Goal: Task Accomplishment & Management: Complete application form

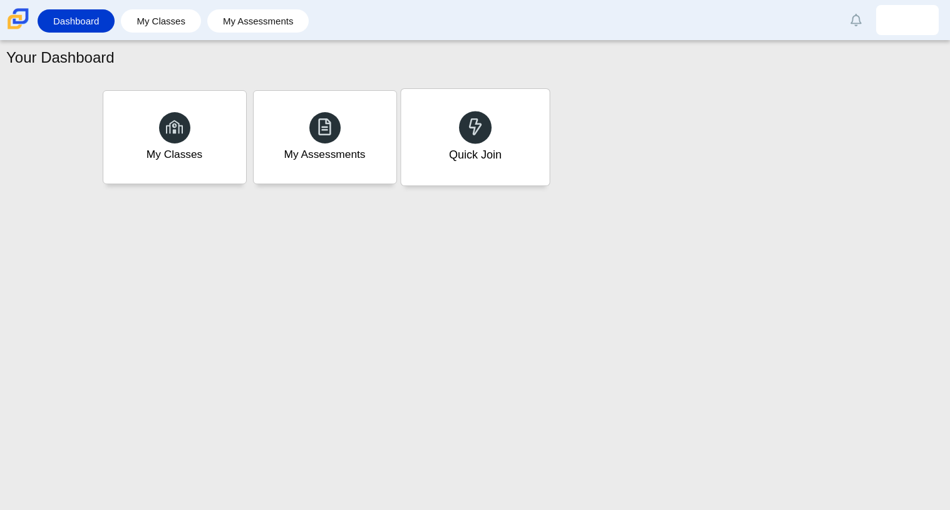
click at [458, 168] on div "Quick Join" at bounding box center [475, 137] width 148 height 96
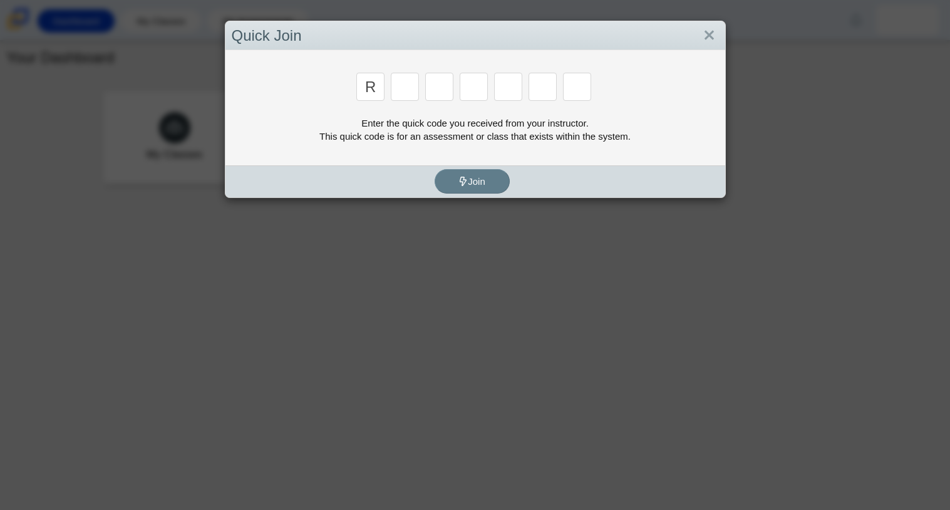
type input "r"
type input "c"
type input "g"
type input "2"
type input "9"
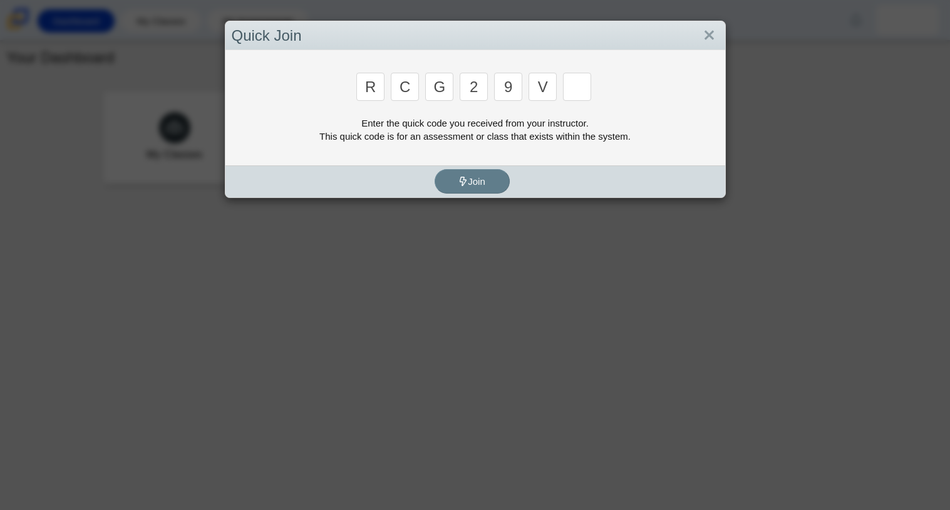
type input "v"
type input "u"
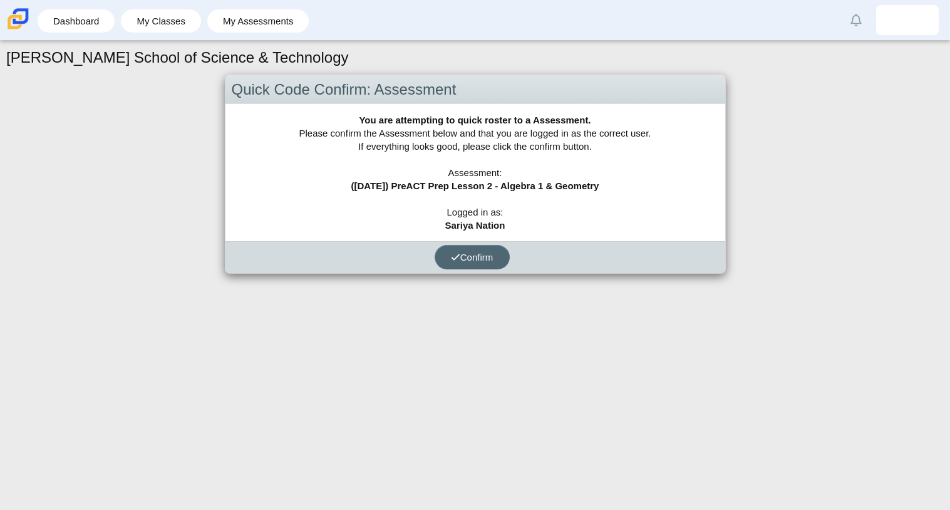
click at [469, 262] on button "Confirm" at bounding box center [472, 257] width 75 height 24
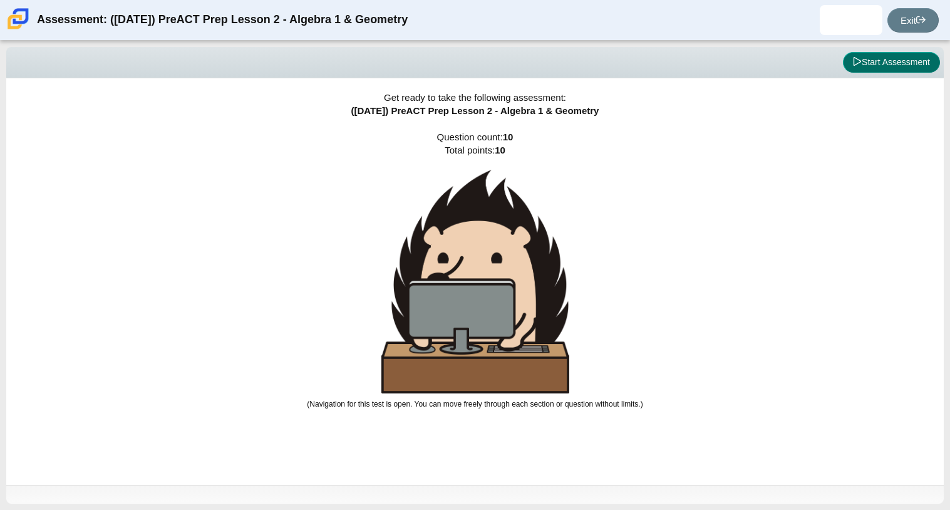
click at [885, 57] on button "Start Assessment" at bounding box center [891, 62] width 97 height 21
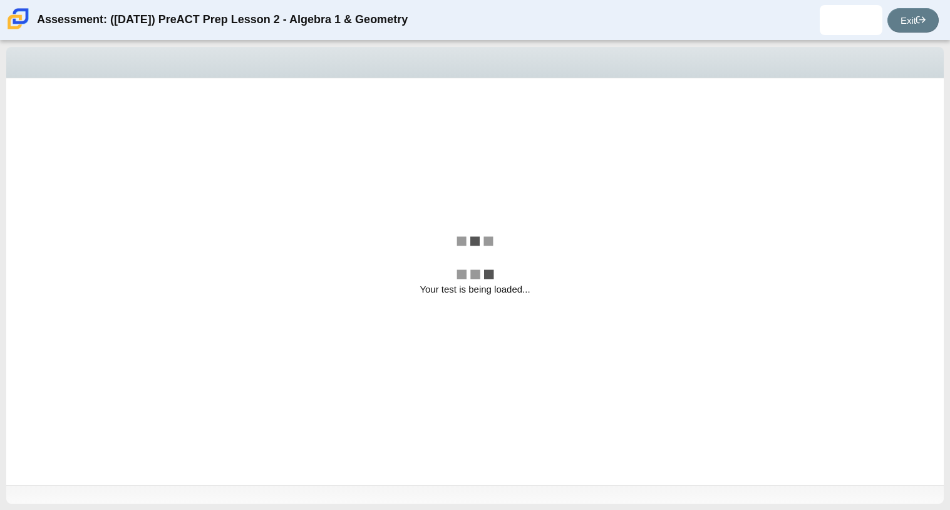
select select "bbf5d072-3e0b-44c4-9a12-6e7c9033f65b"
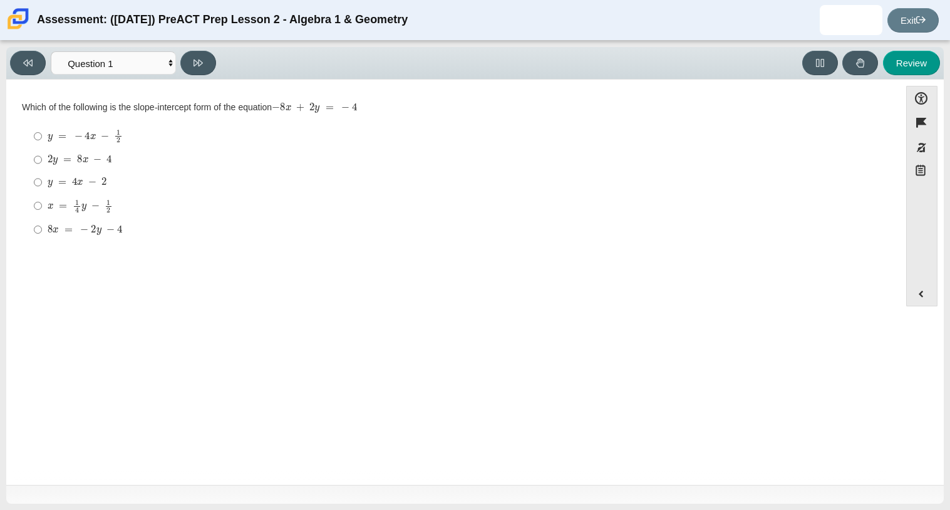
click at [91, 198] on mjx-container "x = 1 4 y − 1 2" at bounding box center [80, 205] width 65 height 24
click at [42, 198] on input "x = 1 4 y − 1 2 x = 1 4 y − 1 2" at bounding box center [38, 205] width 8 height 24
radio input "true"
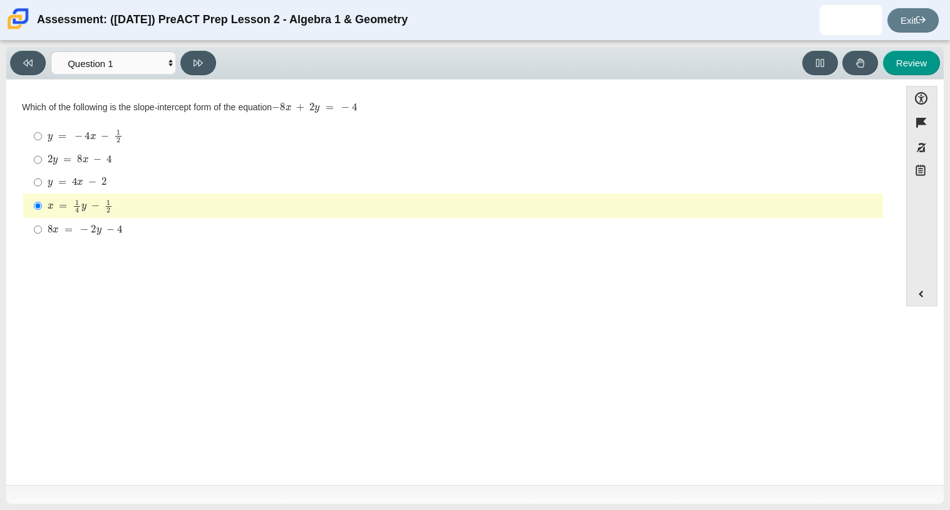
click at [72, 190] on mjx-container "y = 4 x − 2" at bounding box center [77, 181] width 59 height 24
click at [42, 190] on input "y = 4 x − 2 y = 4 x − 2" at bounding box center [38, 182] width 8 height 23
radio input "true"
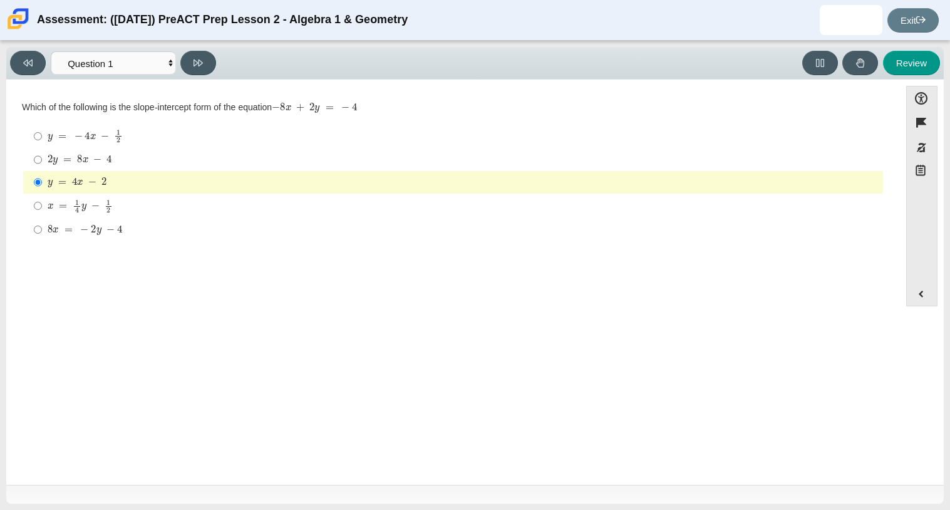
click at [49, 164] on mjx-math "Assessment items" at bounding box center [80, 160] width 64 height 11
click at [42, 164] on input "2 y = 8 x − 4 2 y = 8 x − 4" at bounding box center [38, 159] width 8 height 23
radio input "true"
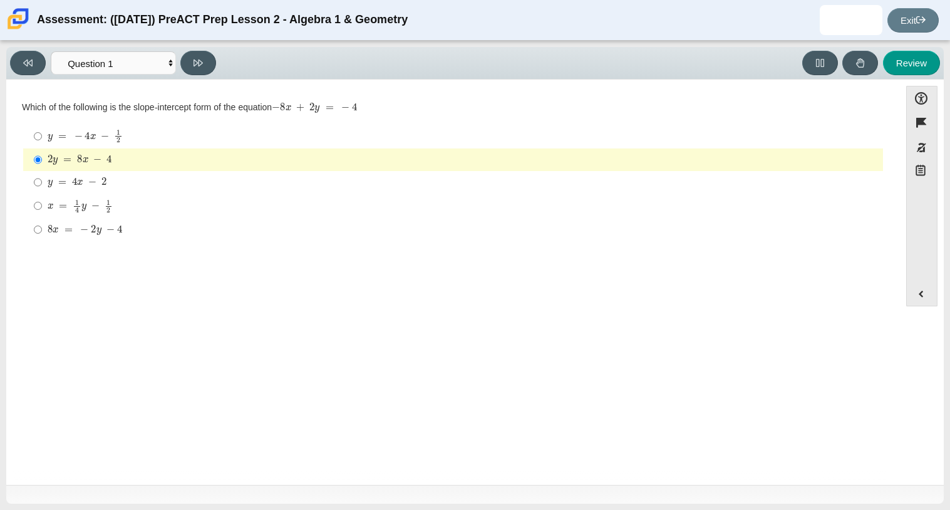
click at [91, 131] on mjx-math "Assessment items" at bounding box center [85, 136] width 75 height 14
click at [42, 131] on input "y = − 4 x − 1 2 y = − 4 x − 1 2" at bounding box center [38, 136] width 8 height 24
radio input "true"
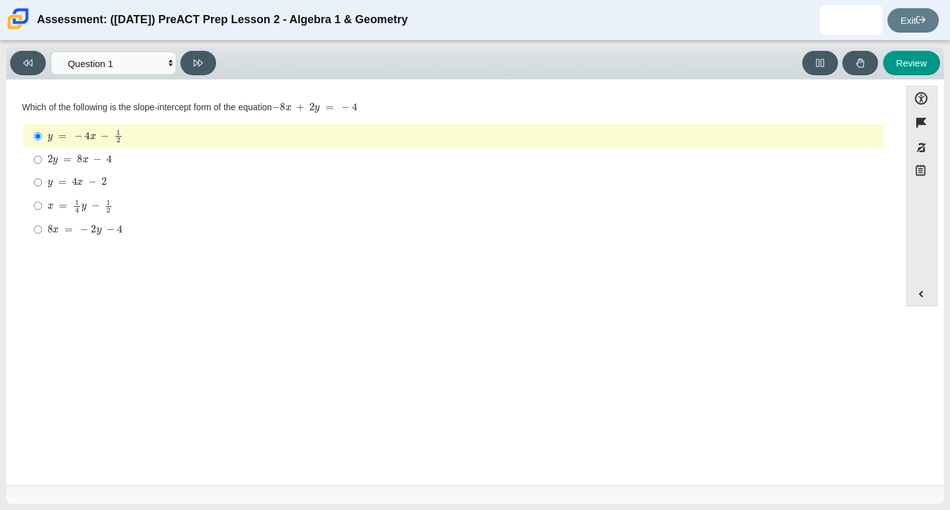
click at [120, 230] on mjx-c "Assessment items" at bounding box center [119, 228] width 5 height 7
click at [42, 230] on input "8 x = − 2 y − 4 8 x = − 2 y − 4" at bounding box center [38, 229] width 8 height 23
radio input "true"
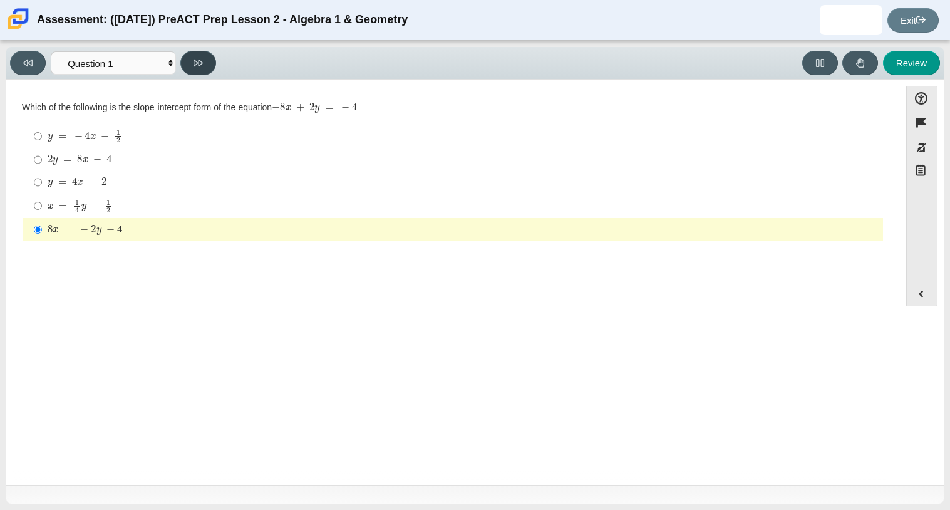
click at [198, 61] on icon at bounding box center [197, 62] width 9 height 9
select select "ed62e223-81bd-4cbf-ab48-ab975844bd1f"
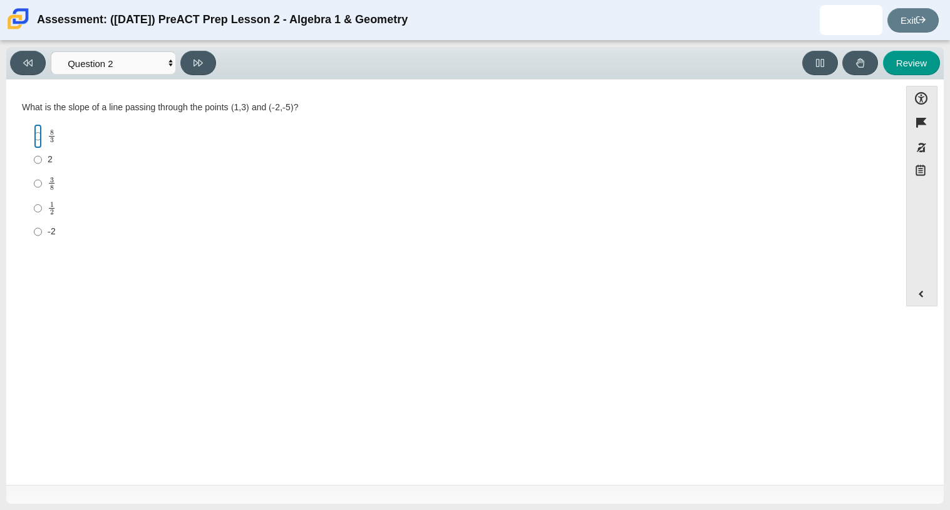
click at [36, 132] on input "8 3 8 thirds" at bounding box center [38, 136] width 8 height 24
radio input "true"
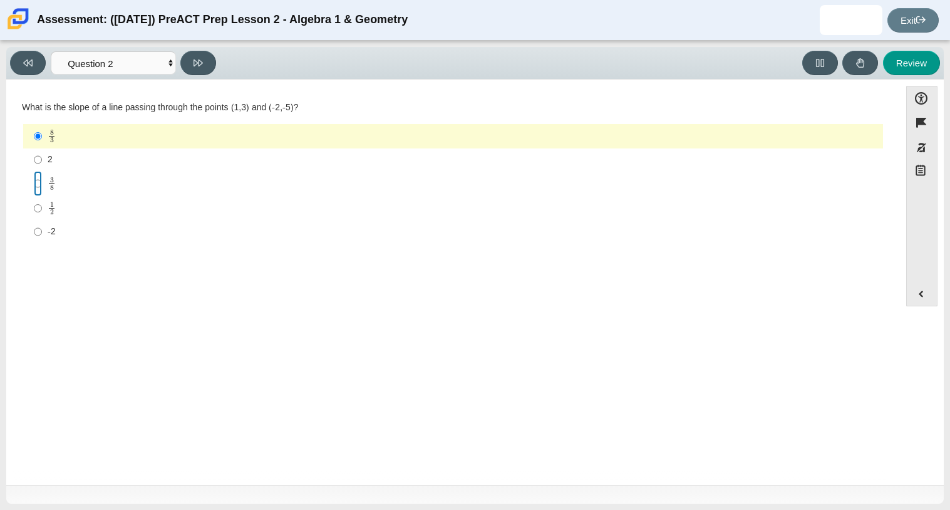
click at [36, 184] on input "3 8 3 eighths" at bounding box center [38, 183] width 8 height 24
radio input "true"
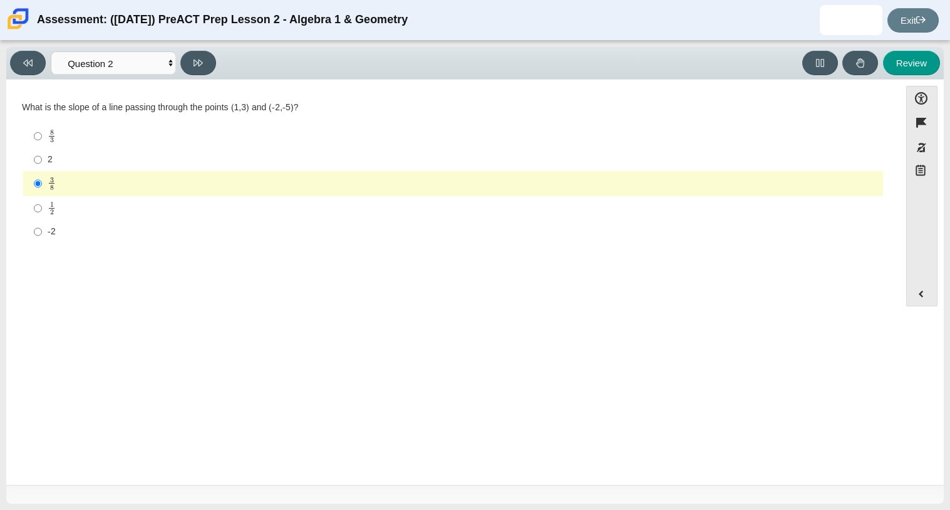
click at [33, 140] on label "8 3 8 thirds" at bounding box center [454, 136] width 858 height 24
click at [34, 140] on input "8 3 8 thirds" at bounding box center [38, 136] width 8 height 24
radio input "true"
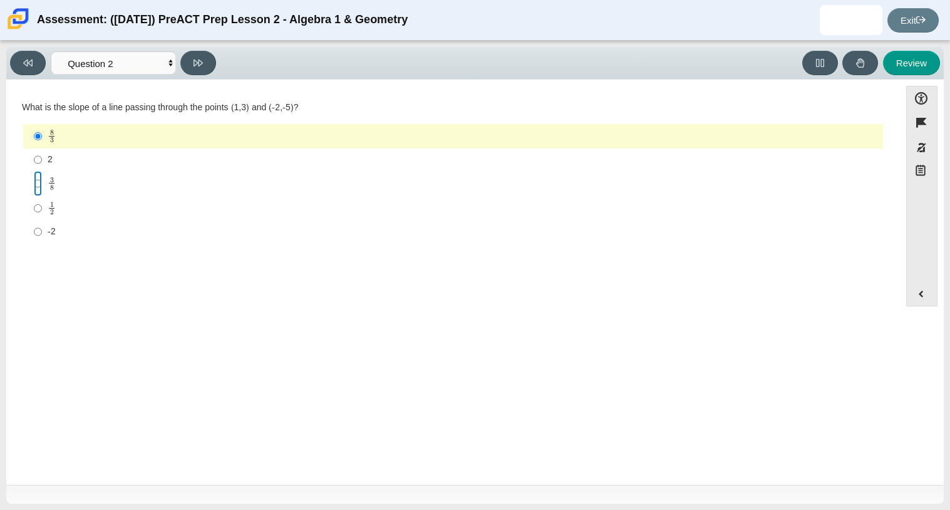
click at [36, 184] on input "3 8 3 eighths" at bounding box center [38, 183] width 8 height 24
radio input "true"
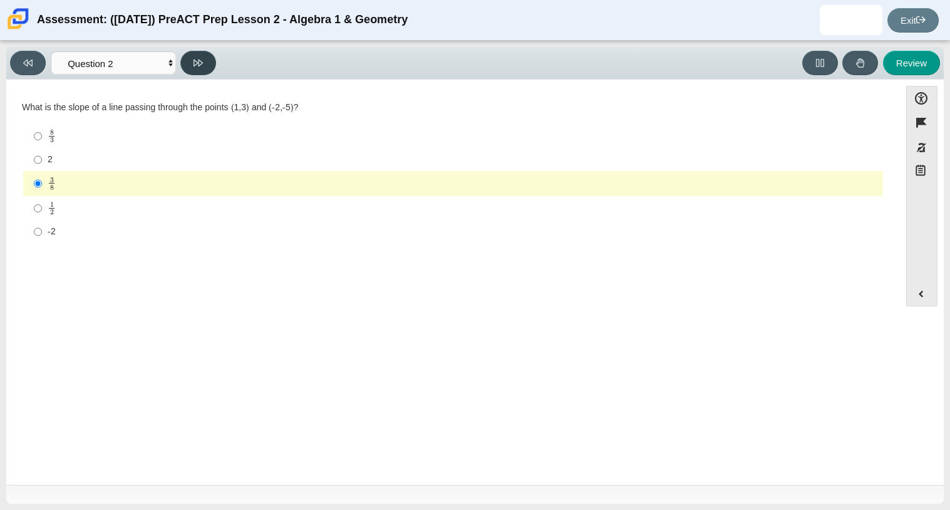
click at [200, 59] on icon at bounding box center [197, 62] width 9 height 9
select select "97f4f5fa-a52e-4fed-af51-565bfcdf47cb"
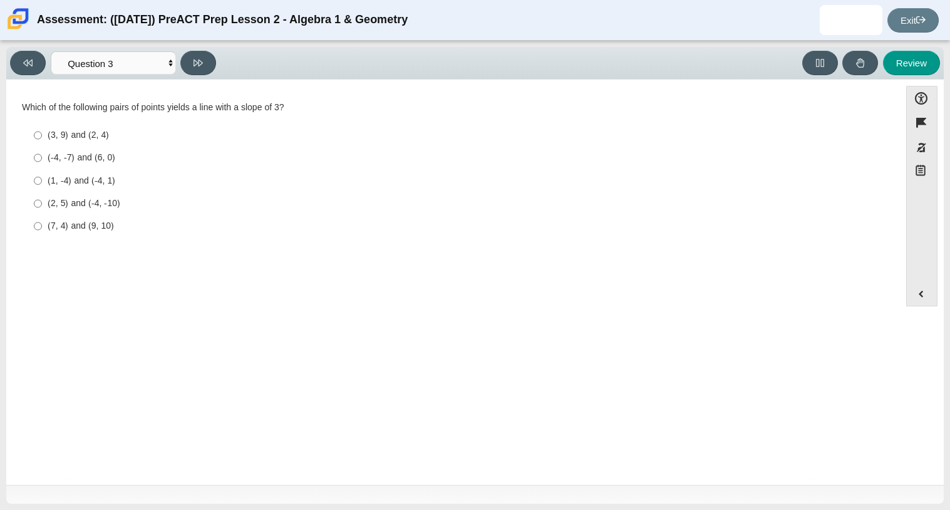
click at [80, 135] on div "(3, 9) and (2, 4)" at bounding box center [463, 135] width 830 height 13
click at [42, 135] on input "(3, 9) and (2, 4) (3, 9) and (2, 4)" at bounding box center [38, 135] width 8 height 23
radio input "true"
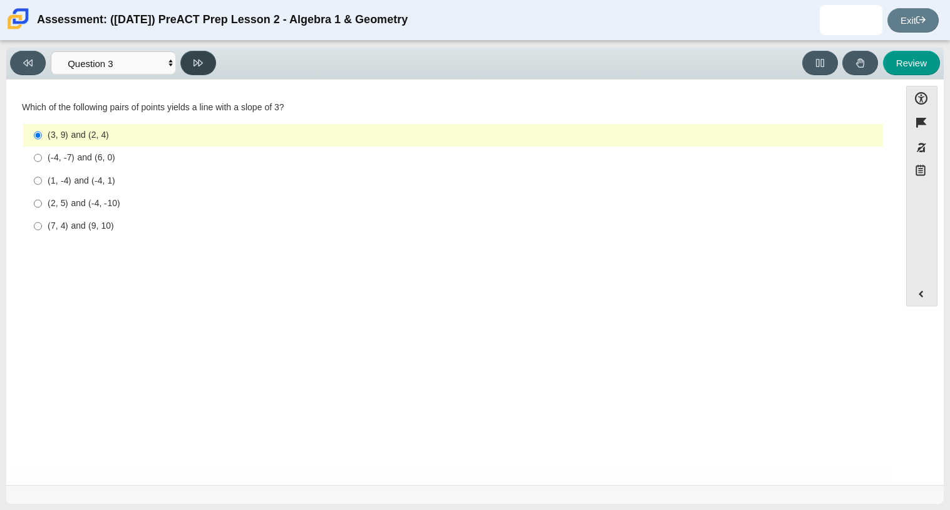
click at [197, 62] on icon at bounding box center [197, 62] width 9 height 9
select select "89427bb7-e313-4f00-988f-8b8255897029"
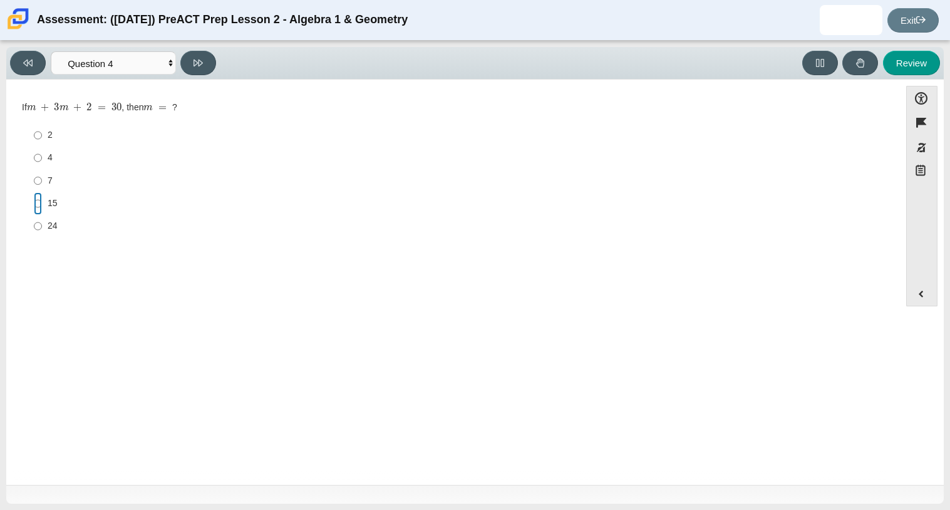
click at [40, 200] on input "15 15" at bounding box center [38, 203] width 8 height 23
radio input "true"
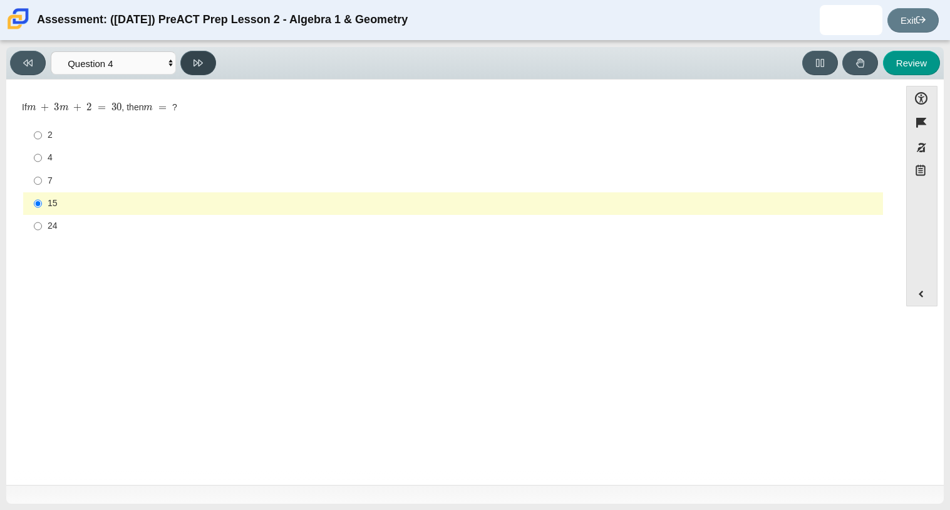
click at [199, 67] on button at bounding box center [198, 63] width 36 height 24
select select "489dcffd-4e6a-49cf-a9d6-ad1d4a911a4e"
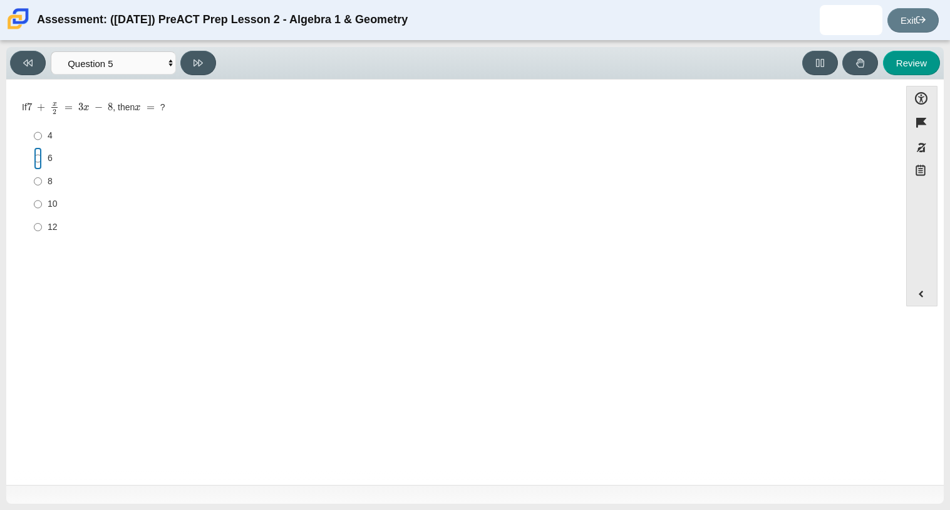
click at [37, 155] on input "6 6" at bounding box center [38, 158] width 8 height 23
radio input "true"
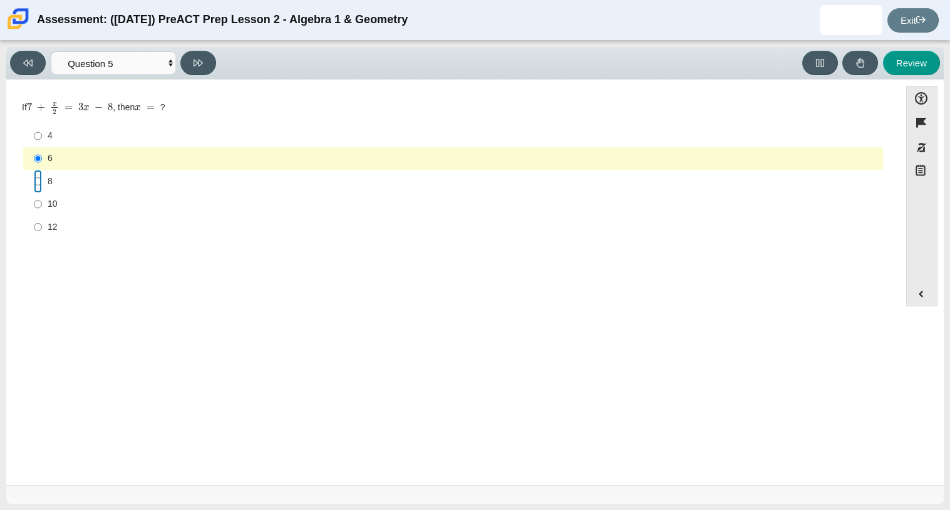
click at [41, 189] on input "8 8" at bounding box center [38, 181] width 8 height 23
radio input "true"
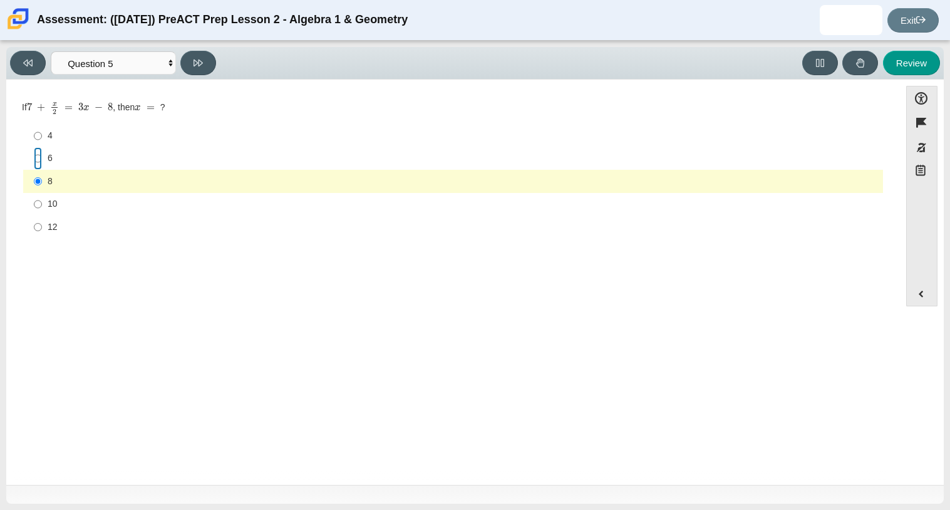
click at [38, 157] on input "6 6" at bounding box center [38, 158] width 8 height 23
radio input "true"
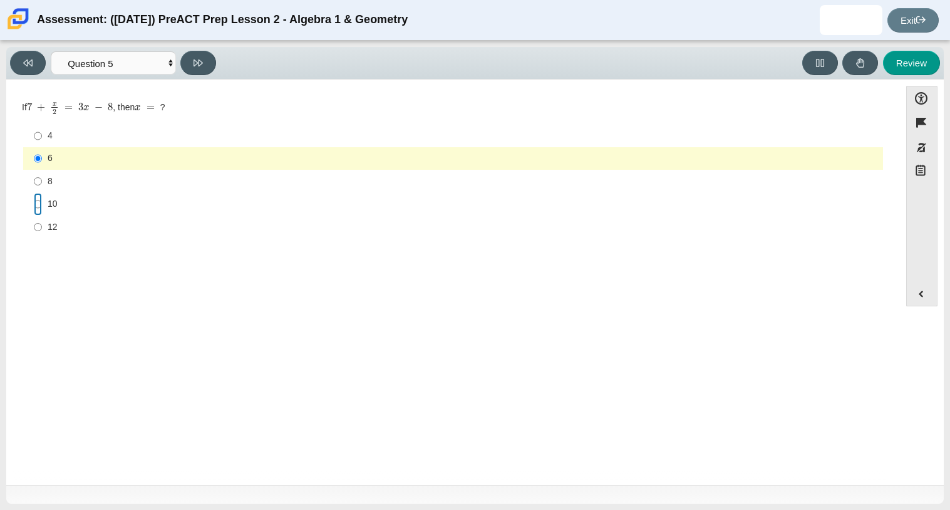
click at [36, 202] on input "10 10" at bounding box center [38, 204] width 8 height 23
radio input "true"
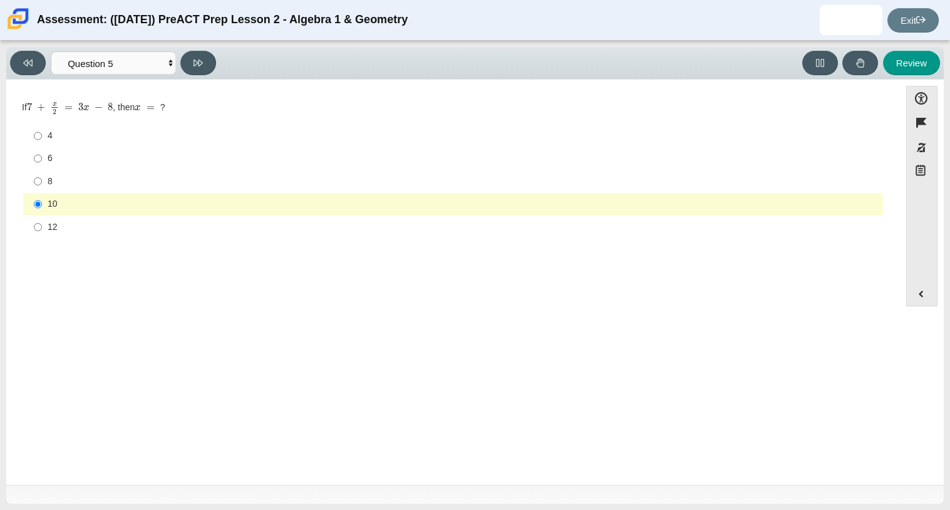
click at [32, 177] on label "8 8" at bounding box center [454, 181] width 858 height 23
click at [34, 177] on input "8 8" at bounding box center [38, 181] width 8 height 23
radio input "true"
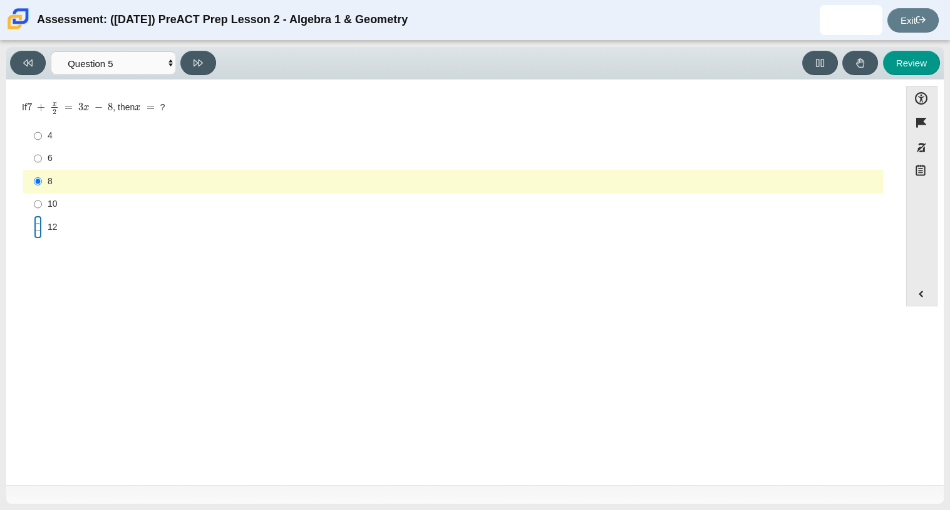
click at [40, 227] on input "12 12" at bounding box center [38, 226] width 8 height 23
radio input "true"
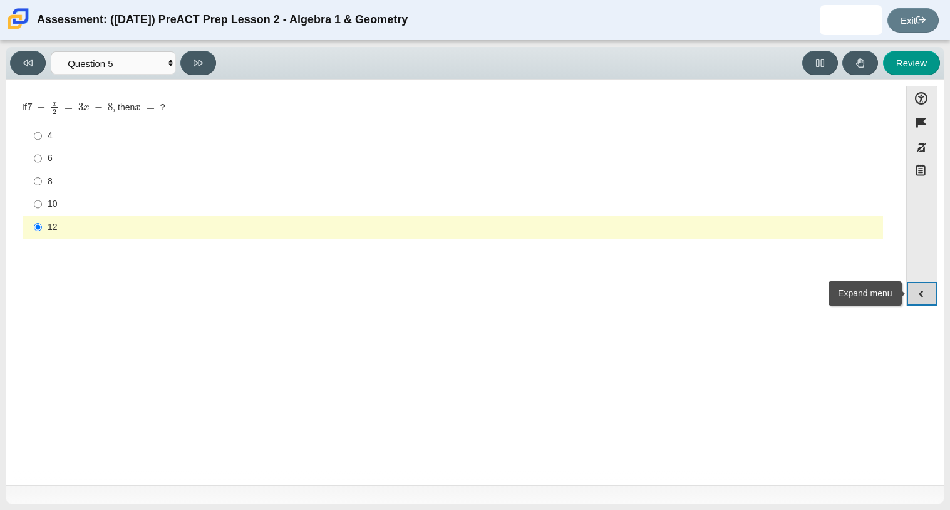
click at [926, 292] on button "Expand menu" at bounding box center [922, 294] width 30 height 24
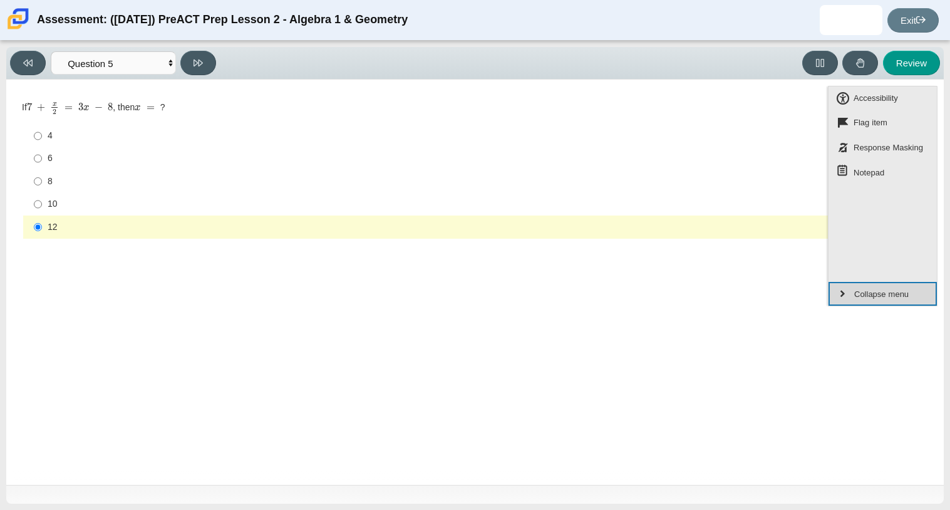
click at [925, 292] on button "Collapse menu" at bounding box center [882, 294] width 108 height 24
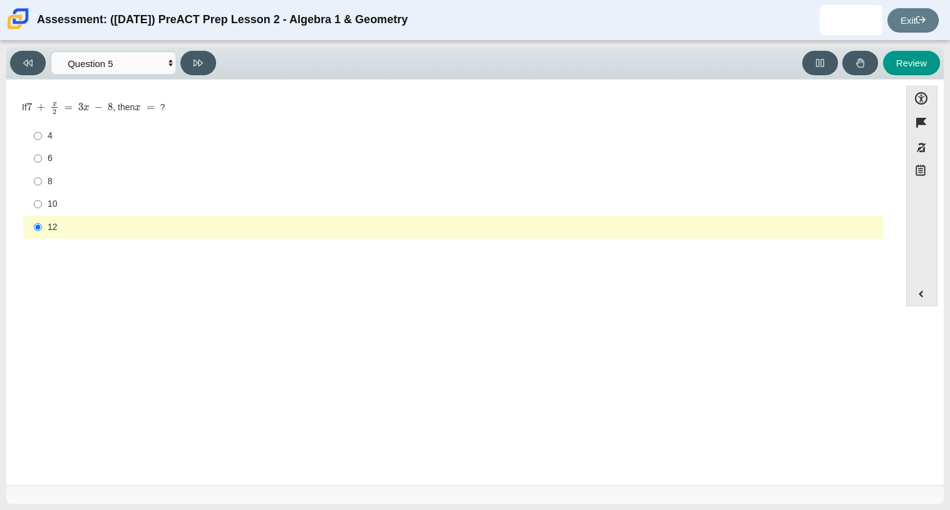
click at [32, 133] on label "4 4" at bounding box center [454, 136] width 858 height 23
click at [34, 133] on input "4 4" at bounding box center [38, 136] width 8 height 23
radio input "true"
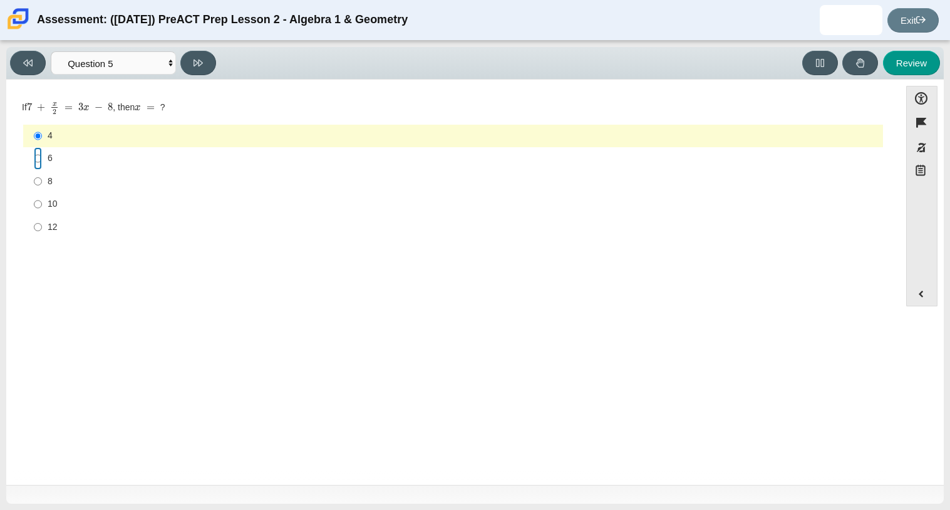
click at [40, 160] on input "6 6" at bounding box center [38, 158] width 8 height 23
radio input "true"
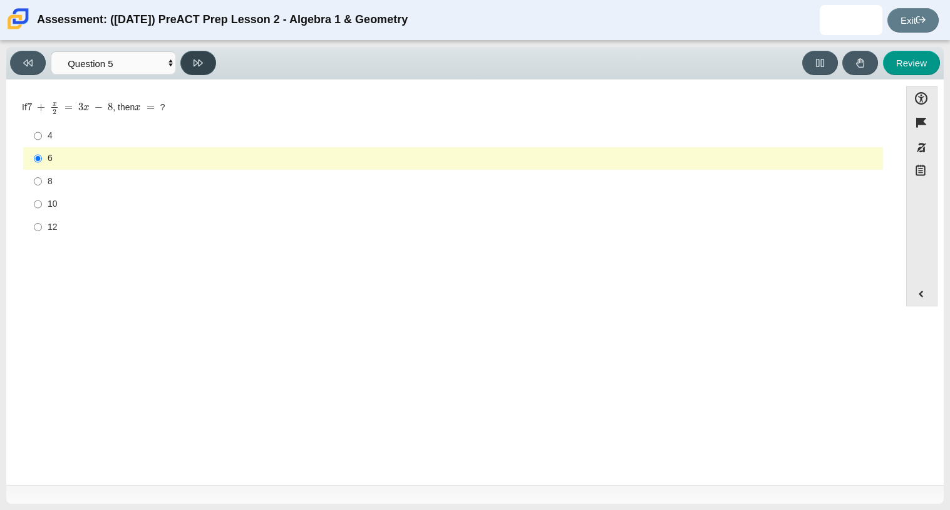
click at [197, 63] on icon at bounding box center [197, 62] width 9 height 9
select select "210571de-36a6-4d8e-a361-ceff8ef801dc"
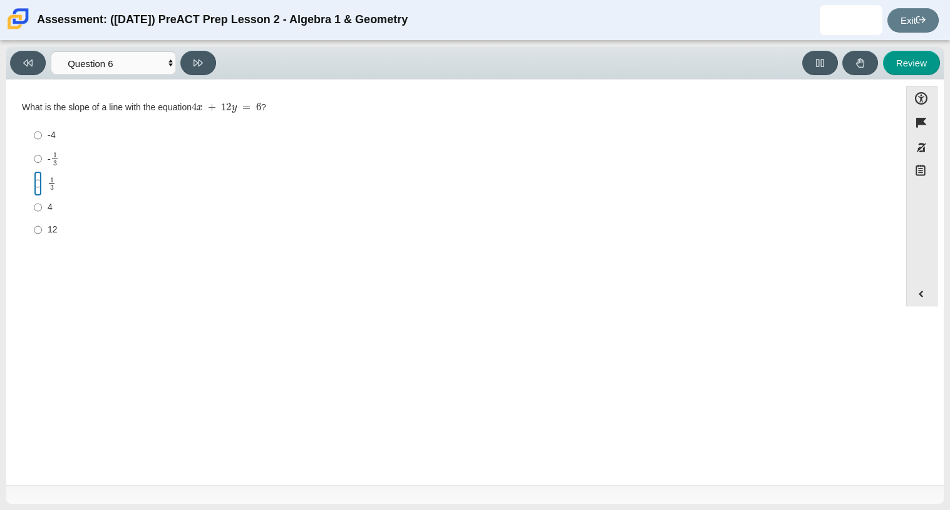
click at [35, 186] on input "1 3 1 third" at bounding box center [38, 183] width 8 height 24
radio input "true"
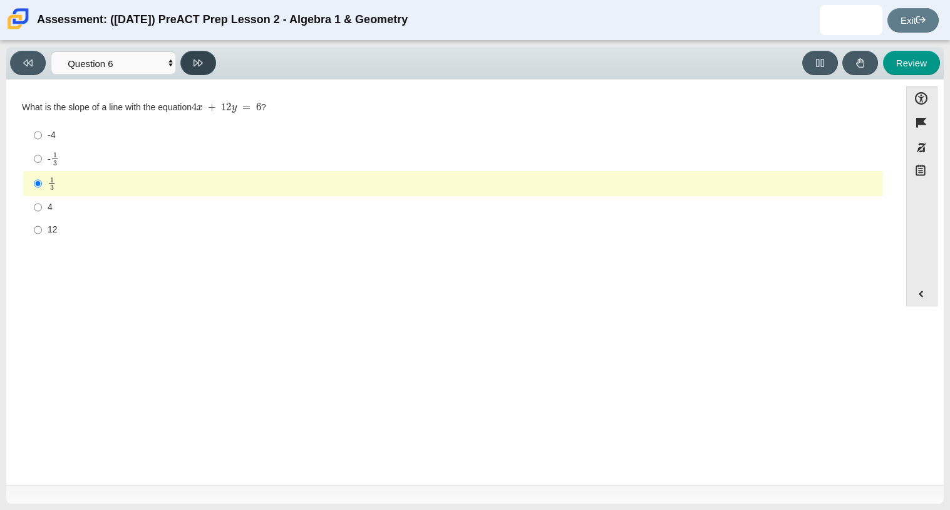
click at [203, 67] on button at bounding box center [198, 63] width 36 height 24
select select "ec95ace6-bebc-42b8-9428-40567494d4da"
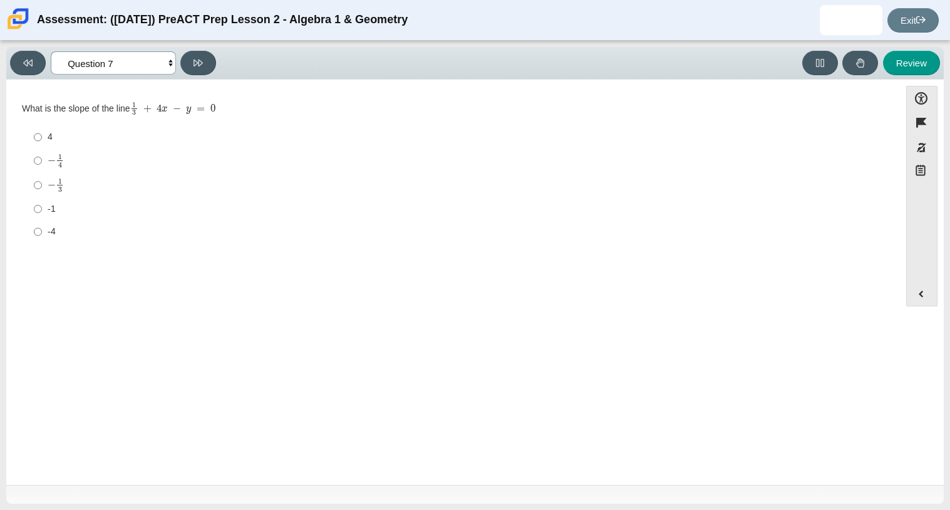
click at [155, 61] on select "Questions Question 1 Question 2 Question 3 Question 4 Question 5 Question 6 Que…" at bounding box center [113, 62] width 125 height 23
click at [154, 61] on select "Questions Question 1 Question 2 Question 3 Question 4 Question 5 Question 6 Que…" at bounding box center [113, 62] width 125 height 23
click at [921, 295] on button "Expand menu" at bounding box center [922, 294] width 30 height 24
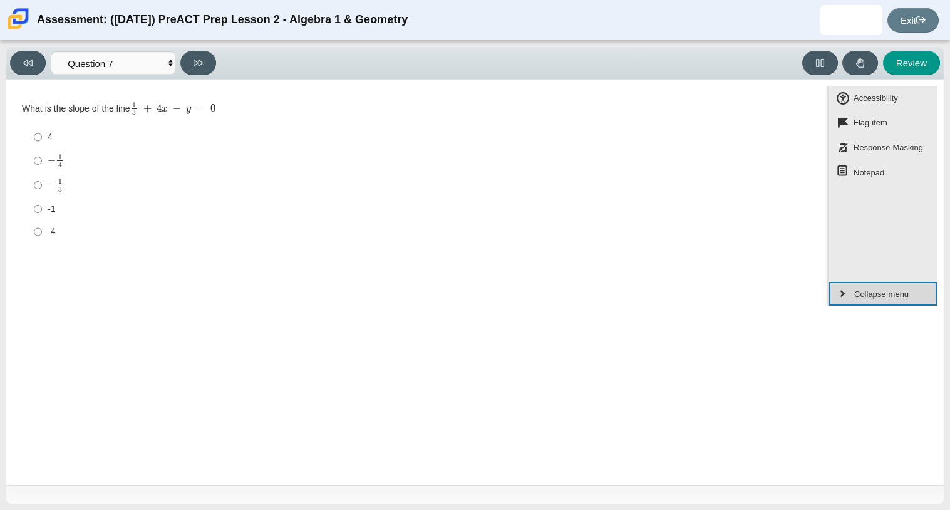
click at [921, 295] on button "Collapse menu" at bounding box center [882, 294] width 108 height 24
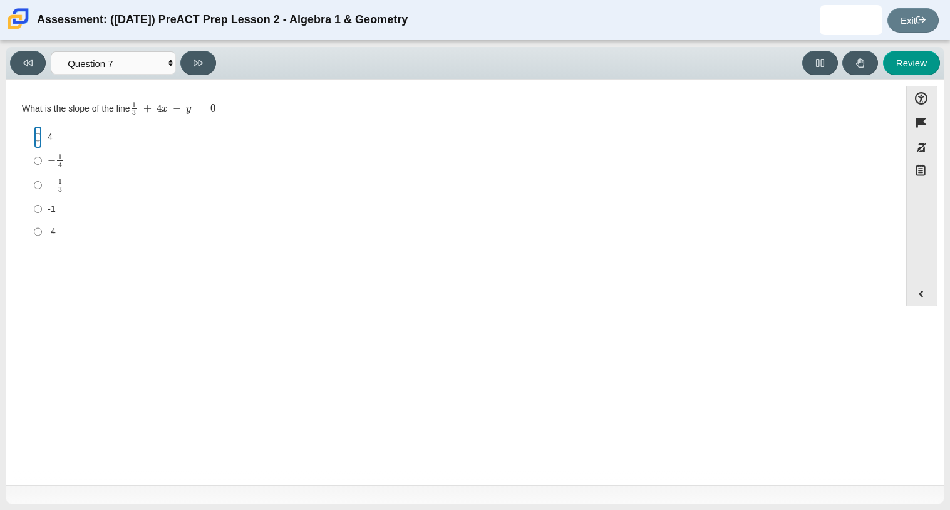
click at [35, 136] on input "4 4" at bounding box center [38, 137] width 8 height 23
radio input "true"
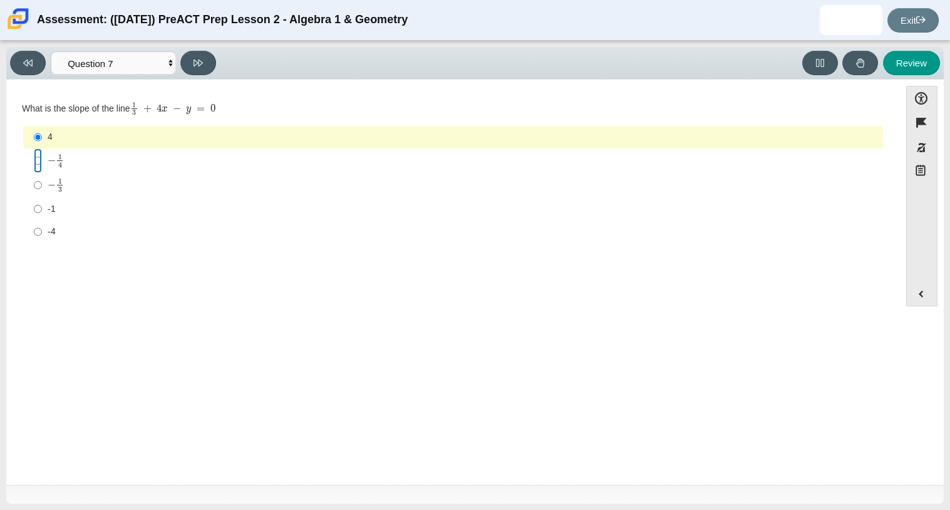
click at [38, 162] on input "− 1 4 negative 1 fourth" at bounding box center [38, 160] width 8 height 24
radio input "true"
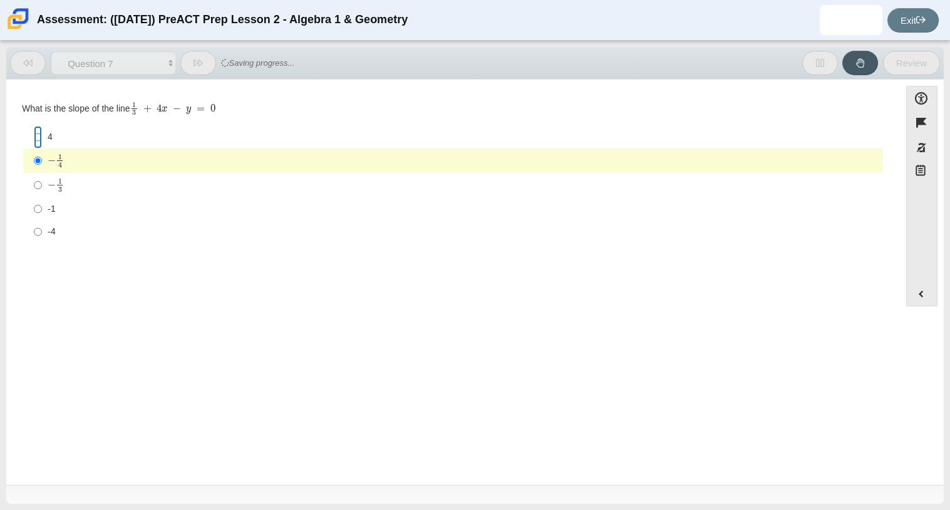
click at [34, 147] on input "4 4" at bounding box center [38, 137] width 8 height 23
radio input "true"
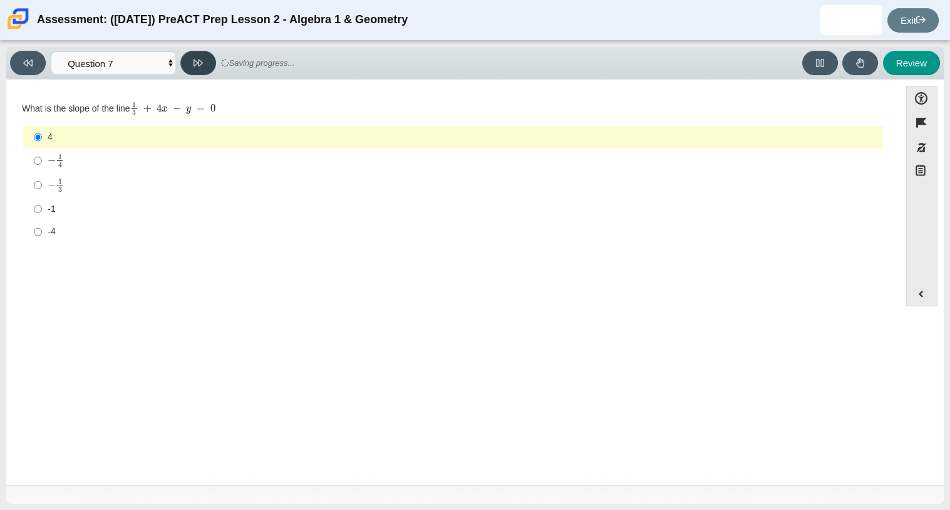
click at [196, 65] on icon at bounding box center [197, 62] width 9 height 9
select select "ce81fe10-bf29-4b5e-8bd7-4f47f2fed4d8"
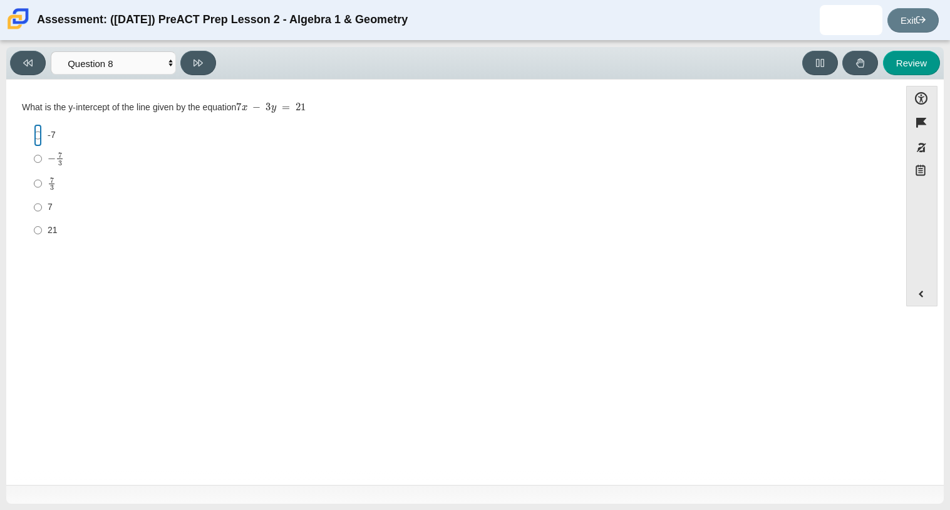
click at [37, 137] on input "-7 -7" at bounding box center [38, 135] width 8 height 23
radio input "true"
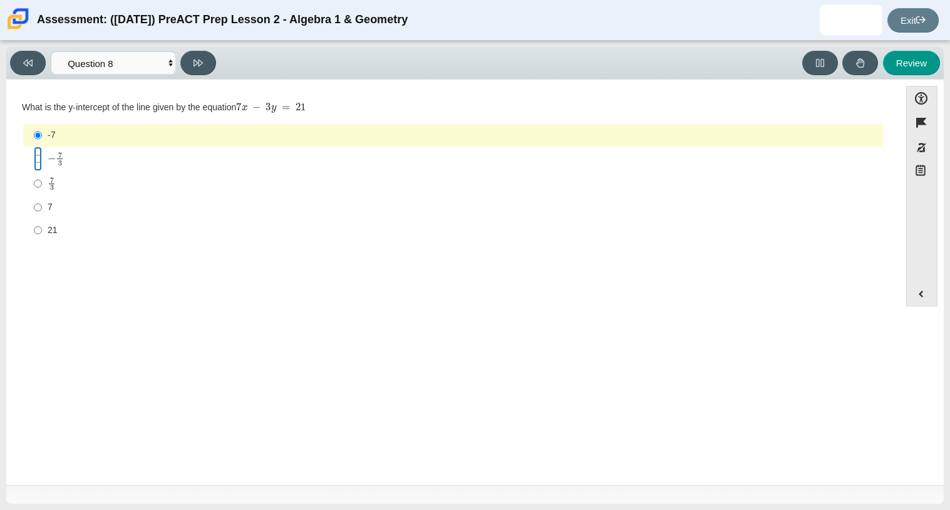
click at [38, 157] on input "− 7 3 negative 7 thirds" at bounding box center [38, 159] width 8 height 24
radio input "true"
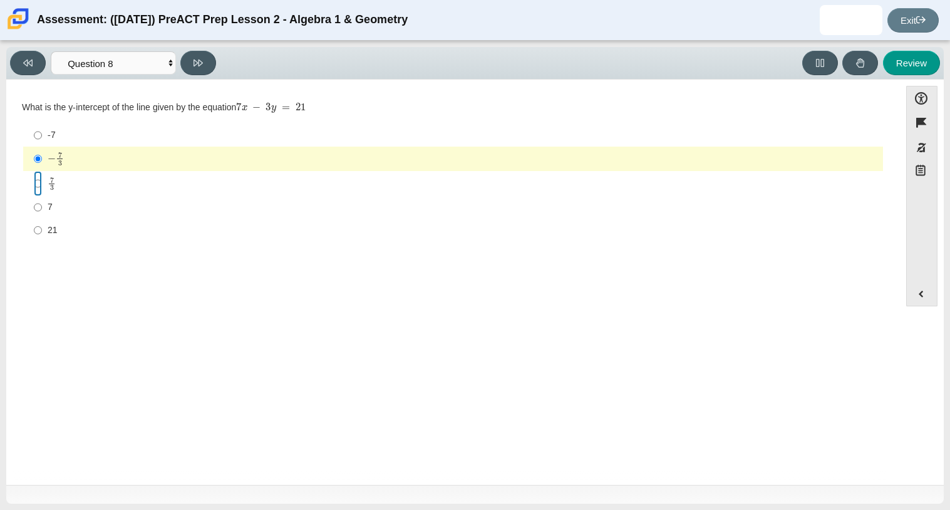
click at [36, 180] on input "7 3 7 thirds" at bounding box center [38, 183] width 8 height 24
radio input "true"
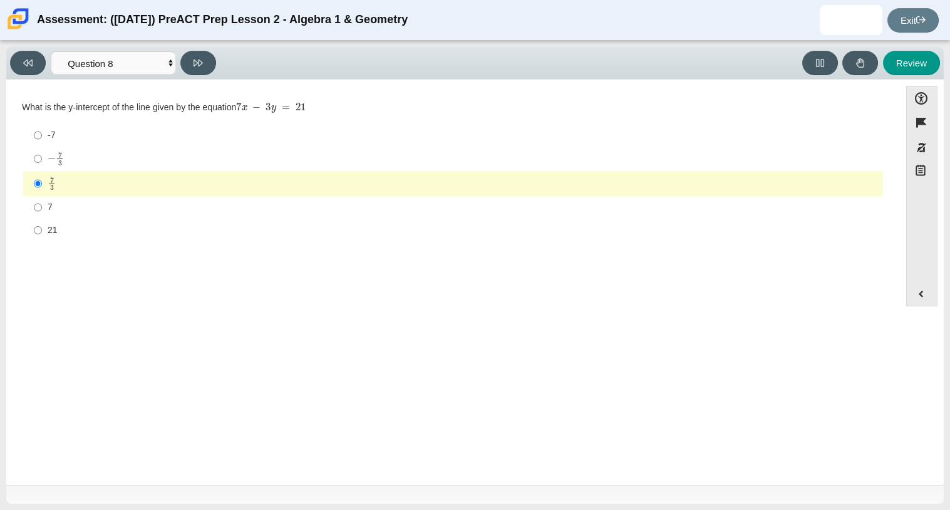
click at [41, 205] on label "7 7" at bounding box center [454, 207] width 858 height 23
click at [41, 205] on input "7 7" at bounding box center [38, 207] width 8 height 23
radio input "true"
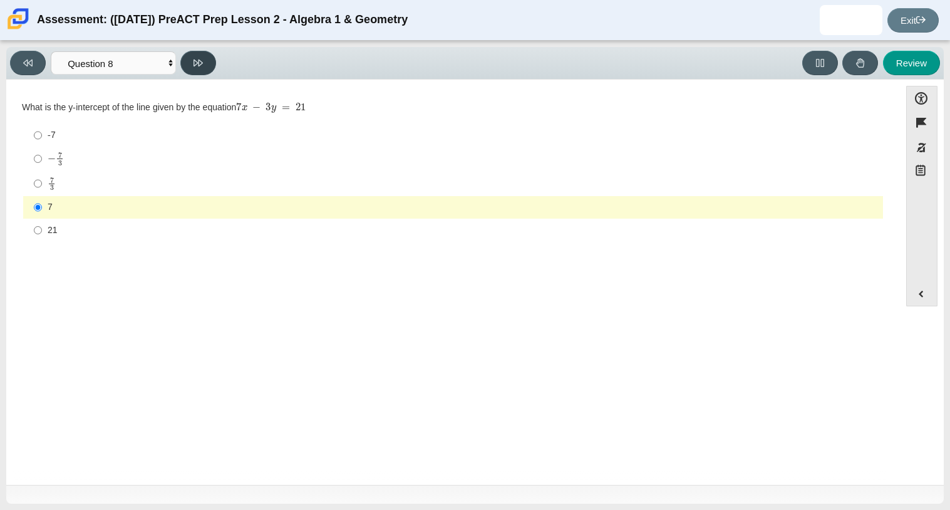
click at [204, 51] on button at bounding box center [198, 63] width 36 height 24
select select "14773eaf-2ca1-47ae-afe7-a624a56f34b3"
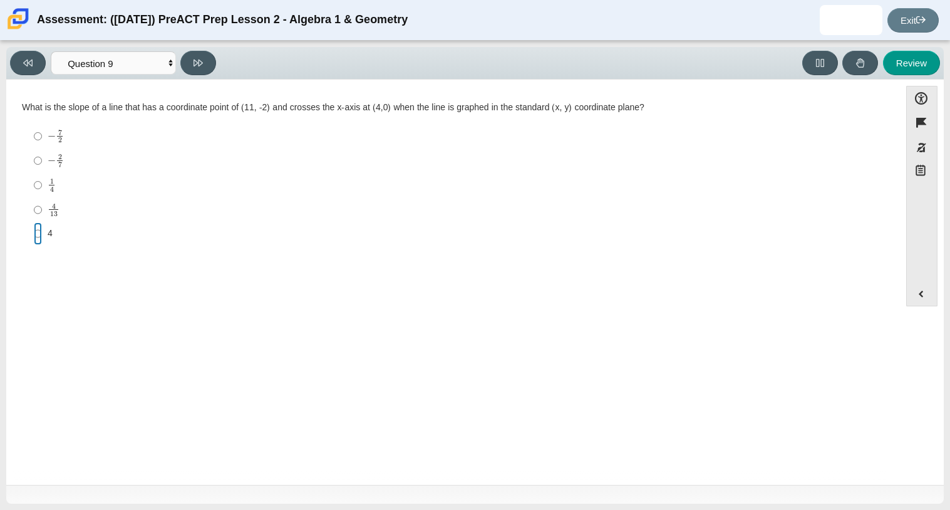
click at [38, 233] on input "4 4" at bounding box center [38, 233] width 8 height 23
radio input "true"
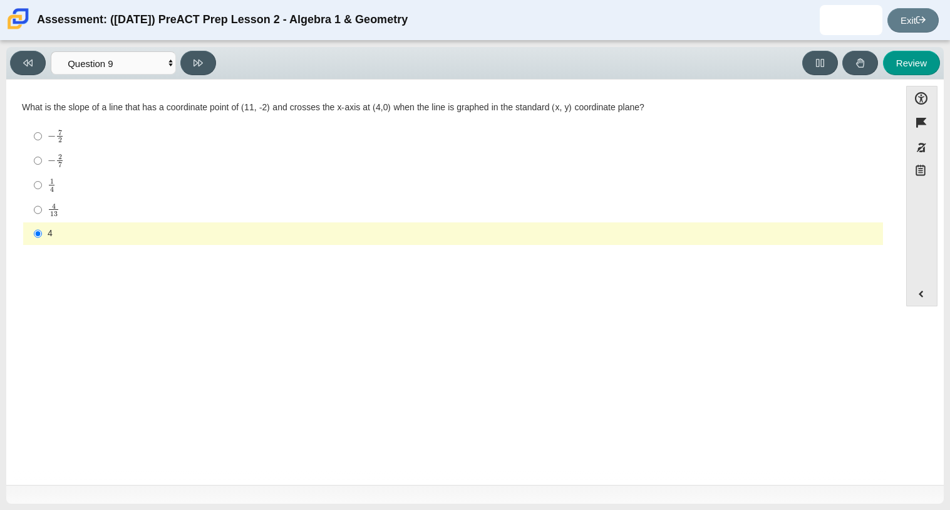
click at [42, 209] on label "4 13 4 over 13" at bounding box center [454, 209] width 858 height 24
click at [42, 209] on input "4 13 4 over 13" at bounding box center [38, 209] width 8 height 24
radio input "true"
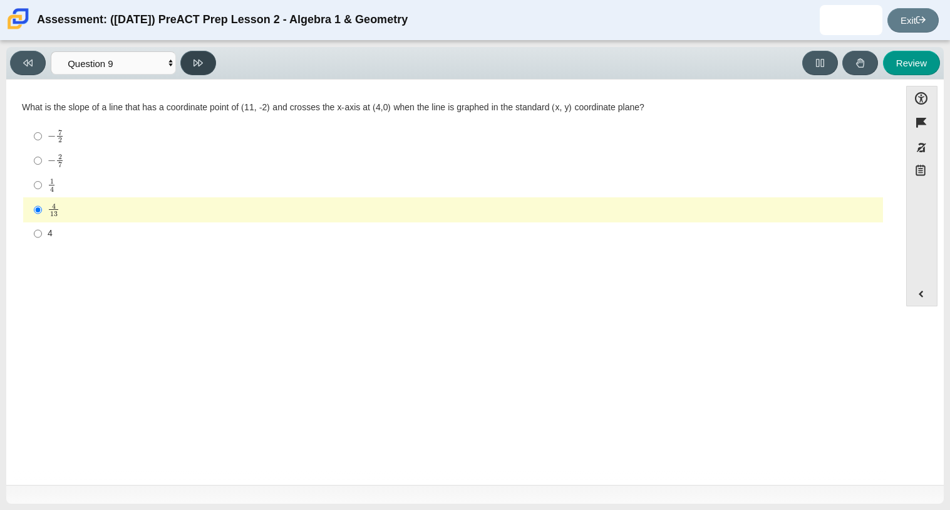
click at [204, 57] on button at bounding box center [198, 63] width 36 height 24
select select "96b71634-eacb-4f7e-8aef-411727d9bcba"
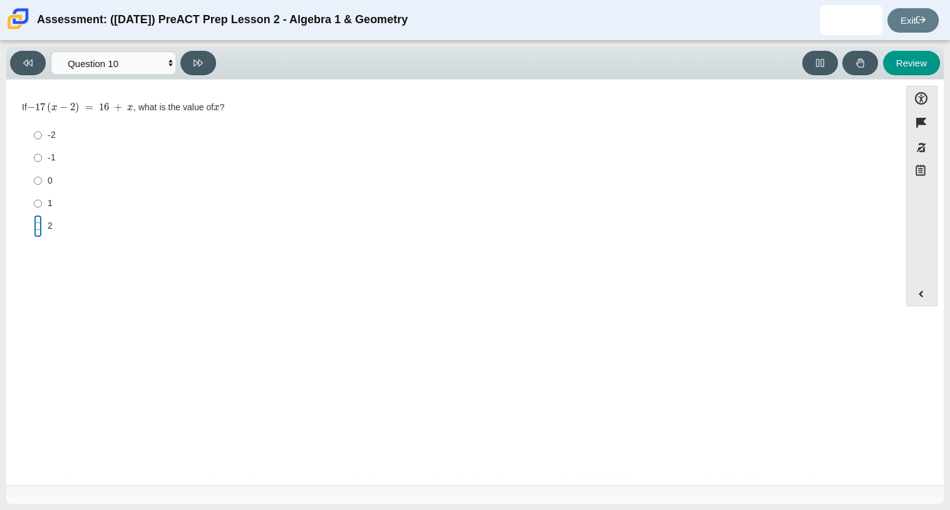
click at [36, 217] on input "2 2" at bounding box center [38, 226] width 8 height 23
radio input "true"
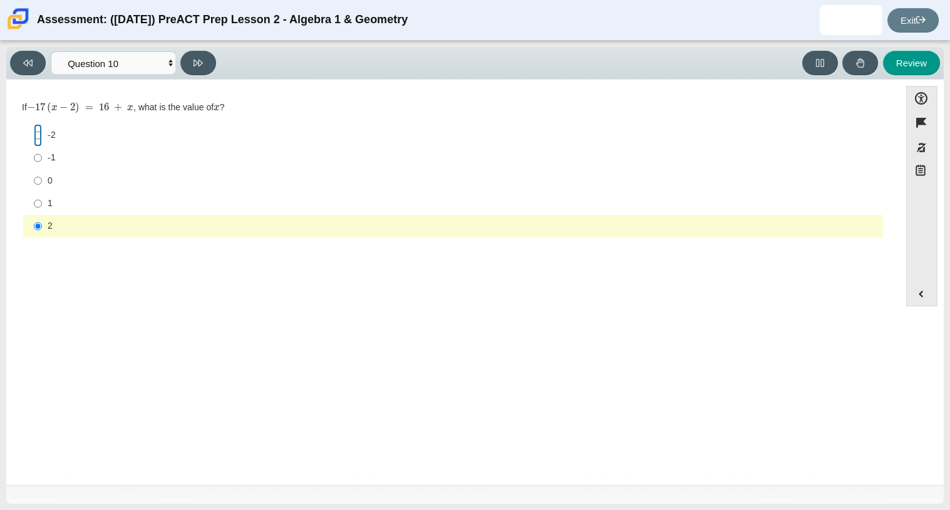
click at [35, 136] on input "-2 -2" at bounding box center [38, 135] width 8 height 23
radio input "true"
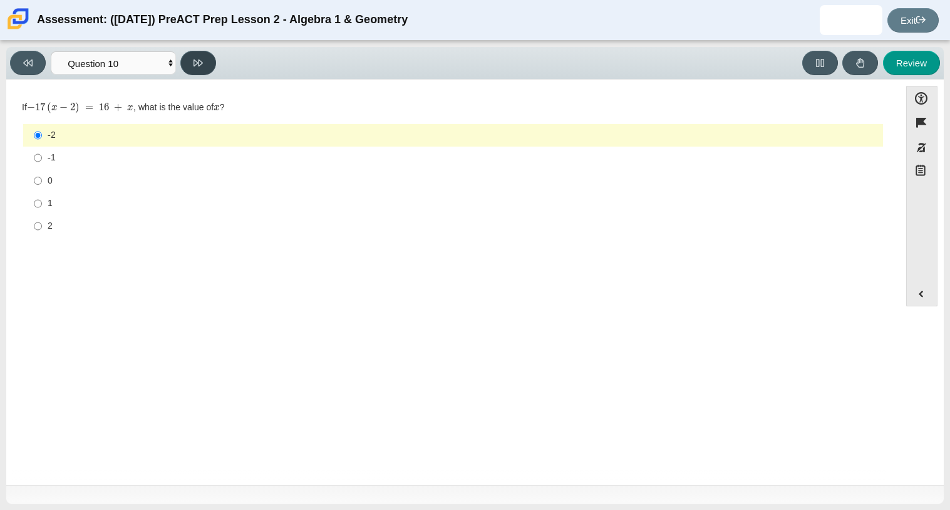
click at [192, 58] on button at bounding box center [198, 63] width 36 height 24
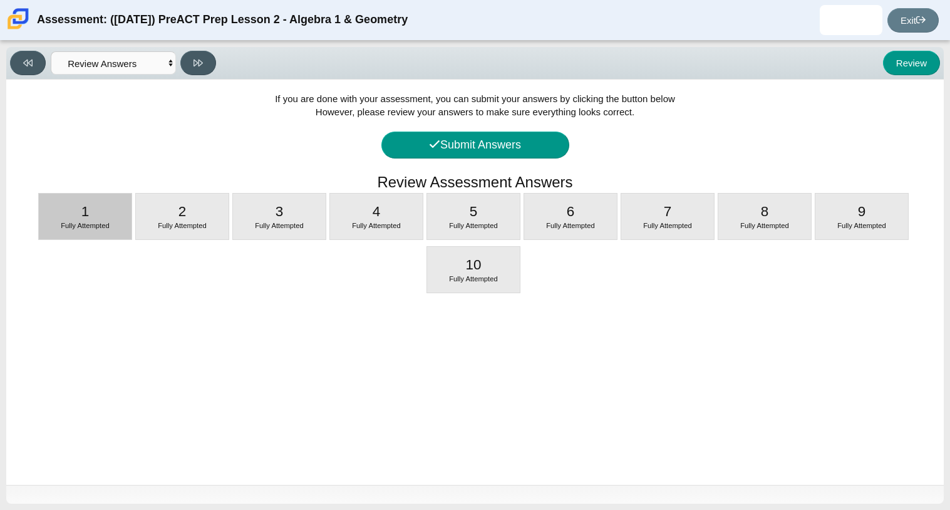
click at [83, 222] on span "Fully Attempted" at bounding box center [85, 226] width 49 height 8
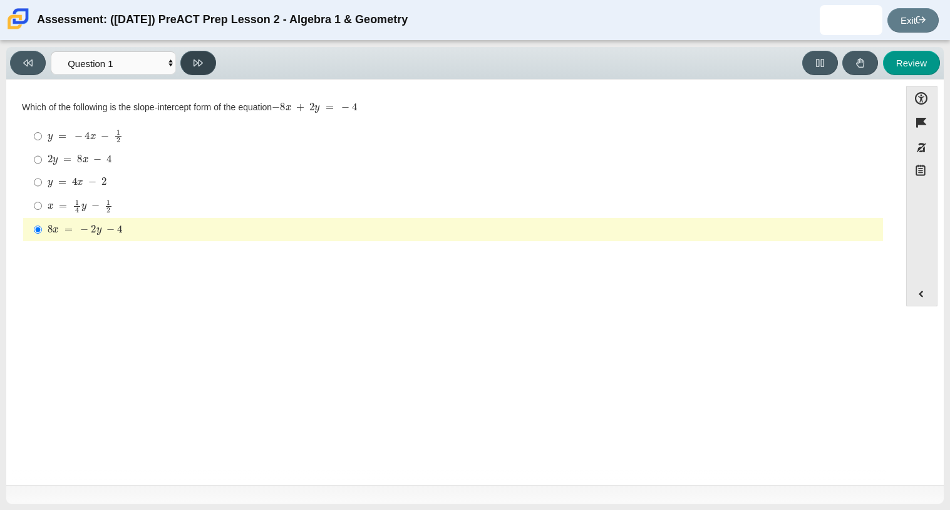
click at [198, 66] on icon at bounding box center [197, 62] width 9 height 9
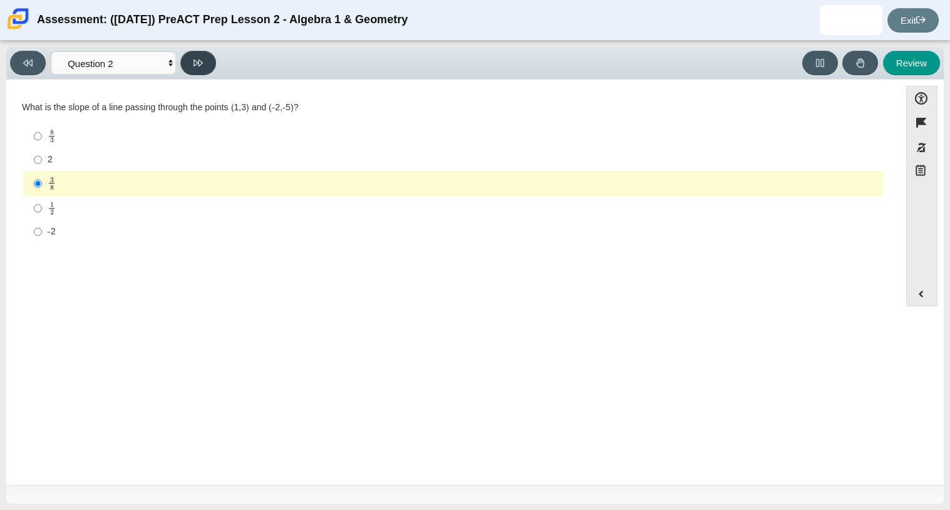
click at [199, 69] on button at bounding box center [198, 63] width 36 height 24
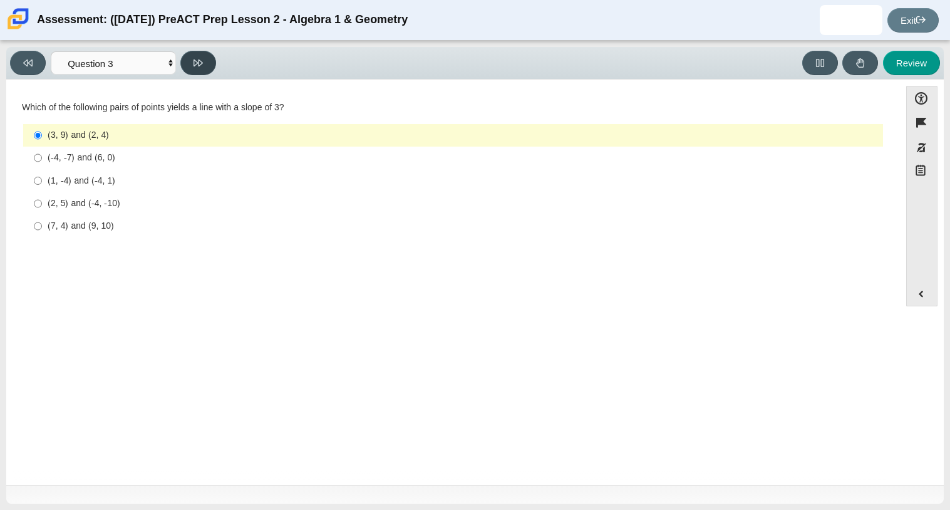
click at [197, 68] on button at bounding box center [198, 63] width 36 height 24
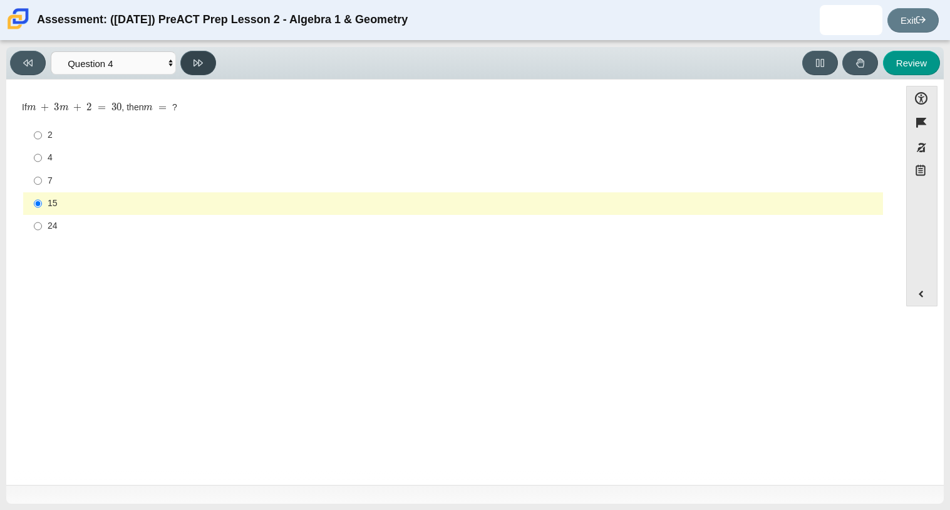
click at [197, 68] on button at bounding box center [198, 63] width 36 height 24
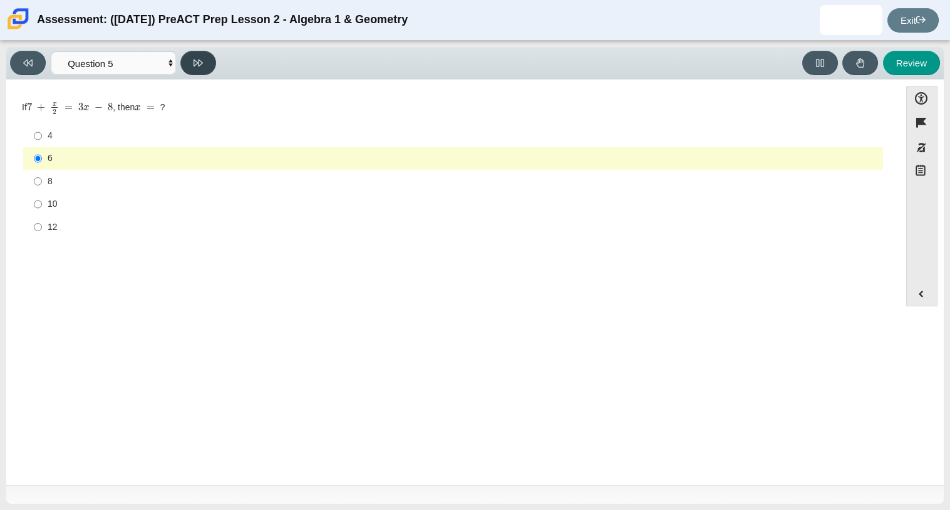
click at [197, 68] on button at bounding box center [198, 63] width 36 height 24
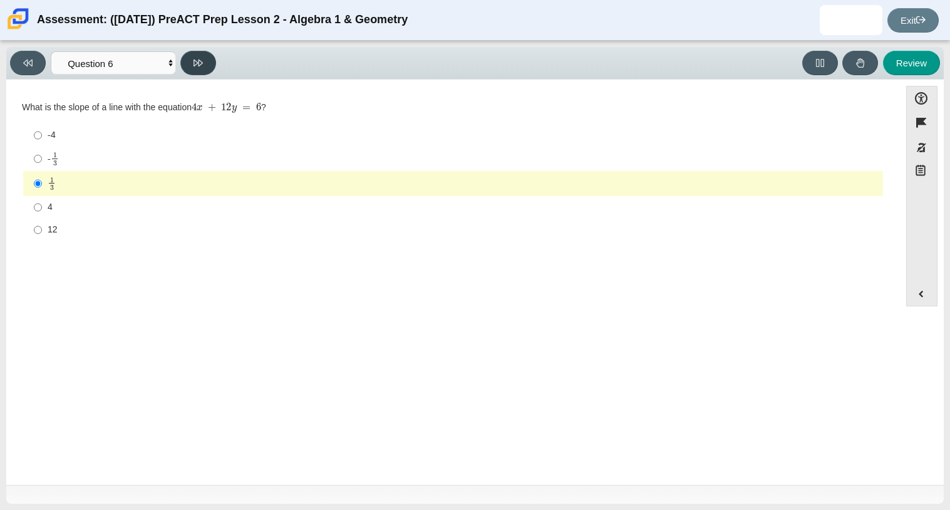
click at [197, 68] on button at bounding box center [198, 63] width 36 height 24
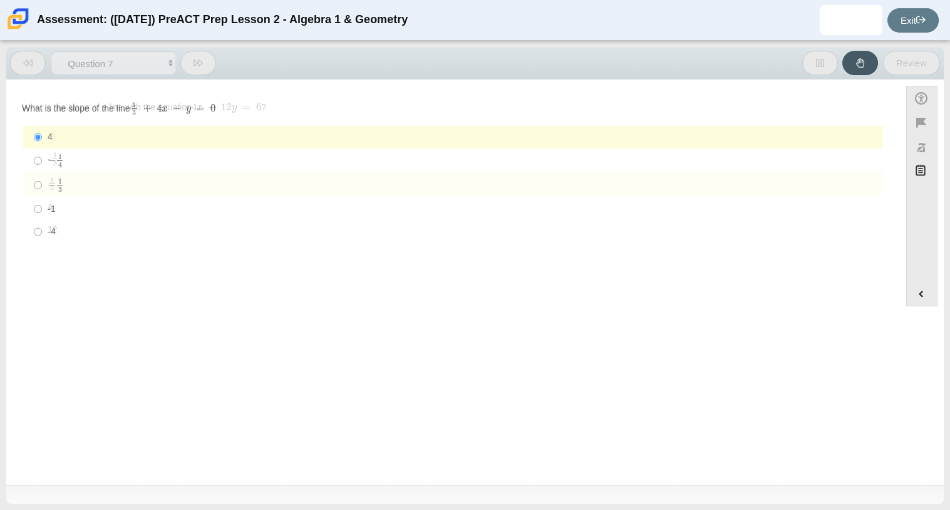
click at [197, 68] on button at bounding box center [198, 63] width 36 height 24
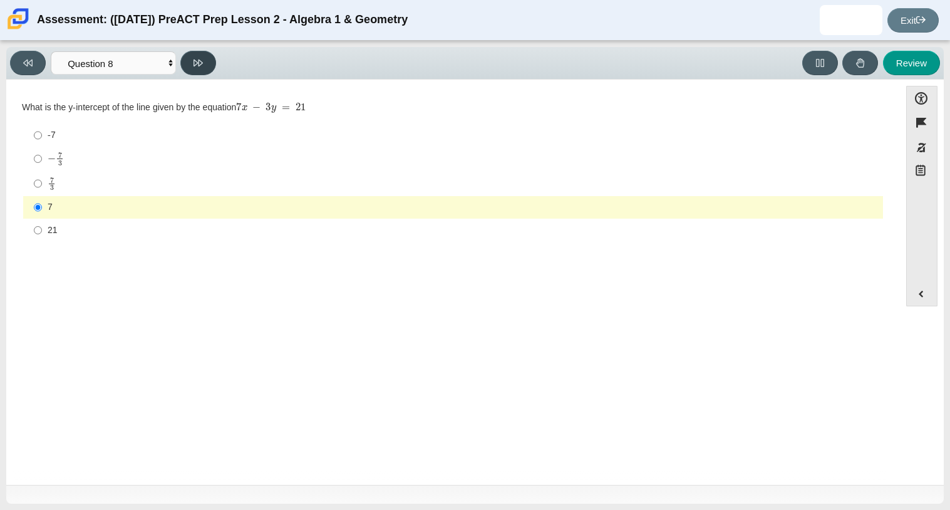
click at [197, 68] on button at bounding box center [198, 63] width 36 height 24
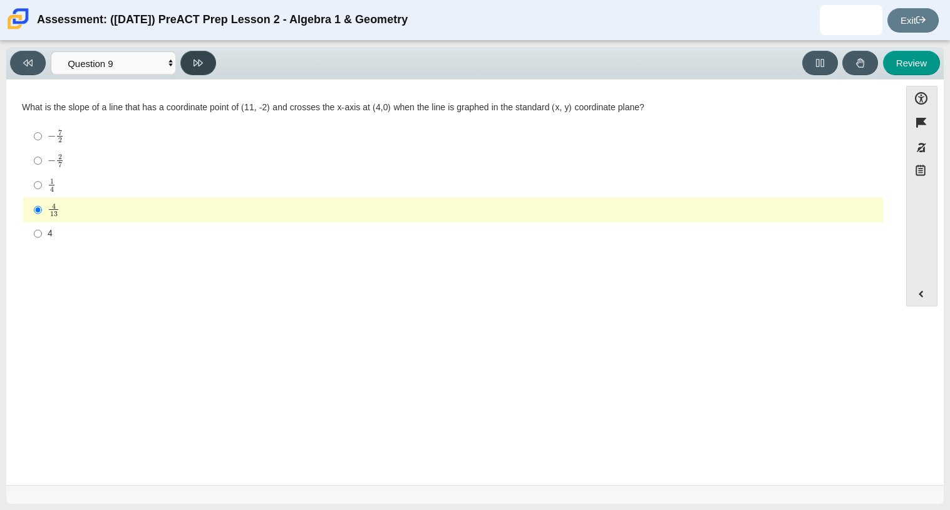
click at [197, 68] on button at bounding box center [198, 63] width 36 height 24
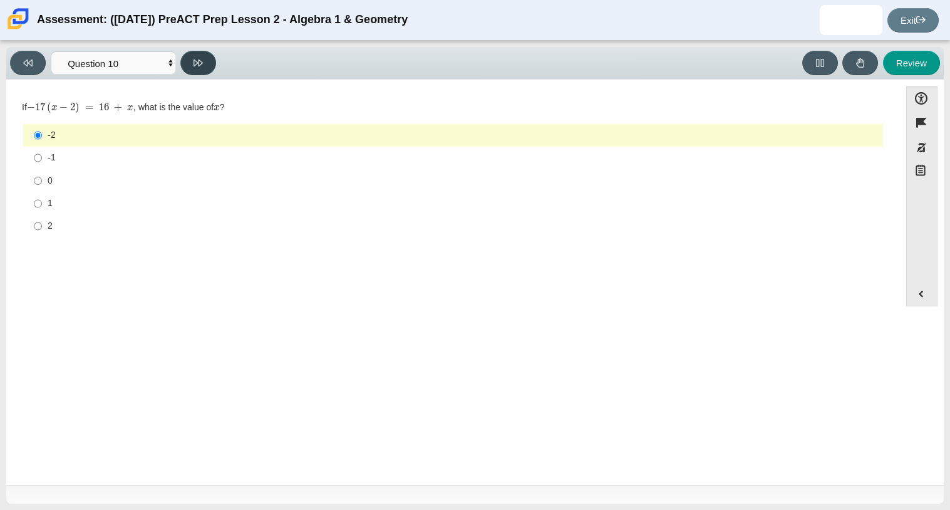
click at [197, 68] on button at bounding box center [198, 63] width 36 height 24
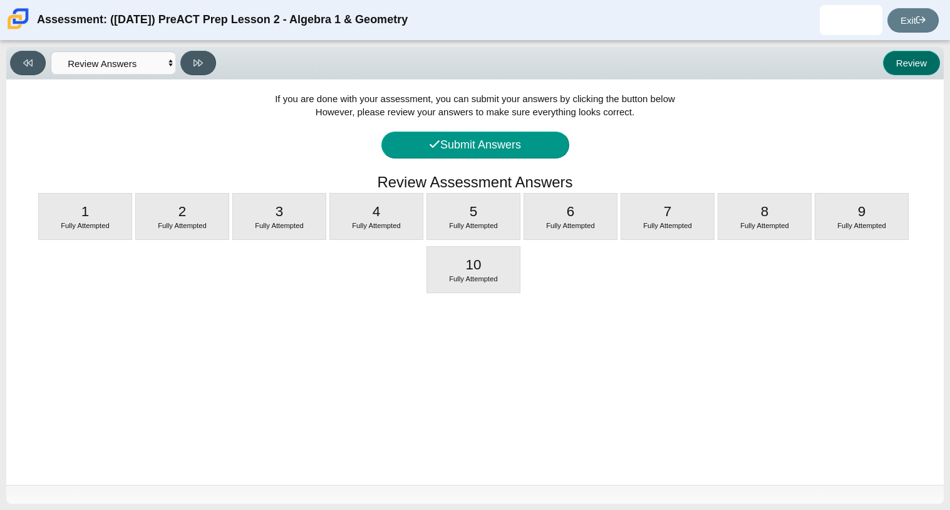
click at [920, 58] on button "Review" at bounding box center [911, 63] width 57 height 24
click at [907, 60] on button "Review" at bounding box center [911, 63] width 57 height 24
click at [917, 56] on button "Review" at bounding box center [911, 63] width 57 height 24
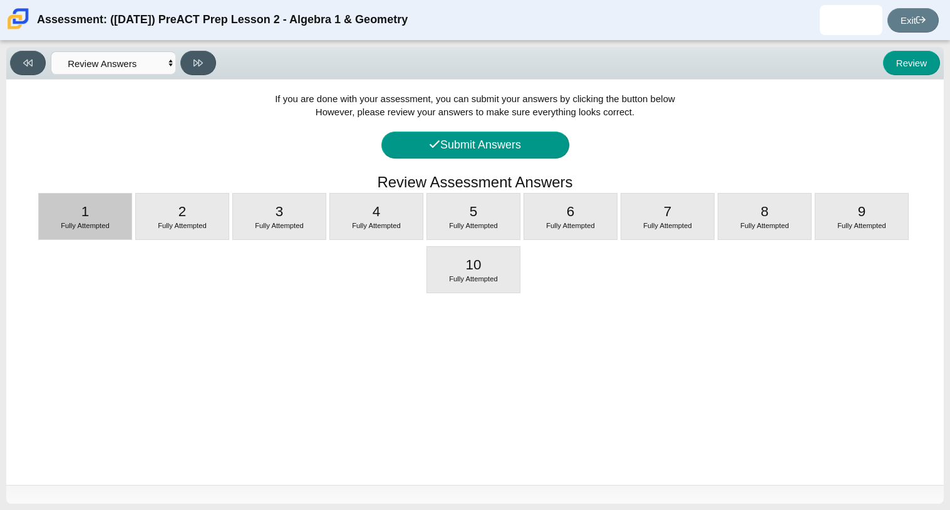
click at [60, 215] on div "1 Fully Attempted" at bounding box center [85, 216] width 93 height 46
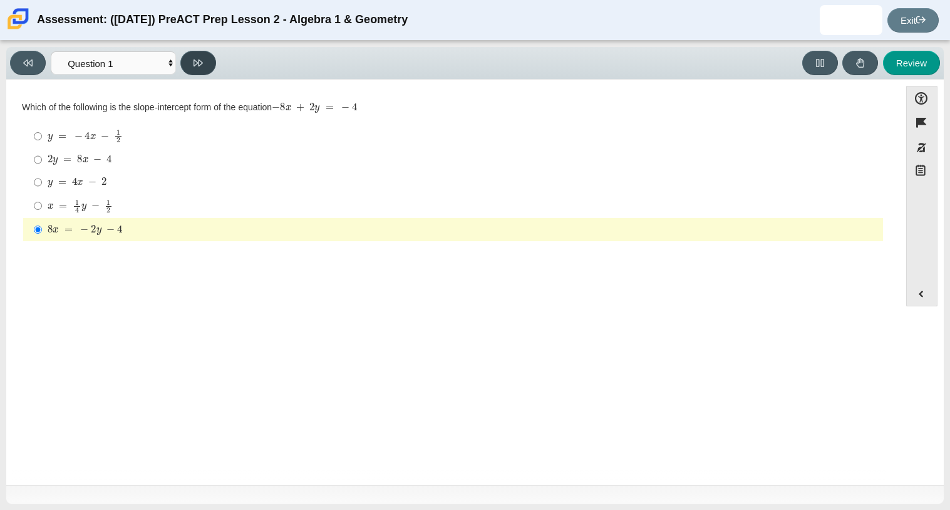
click at [204, 66] on button at bounding box center [198, 63] width 36 height 24
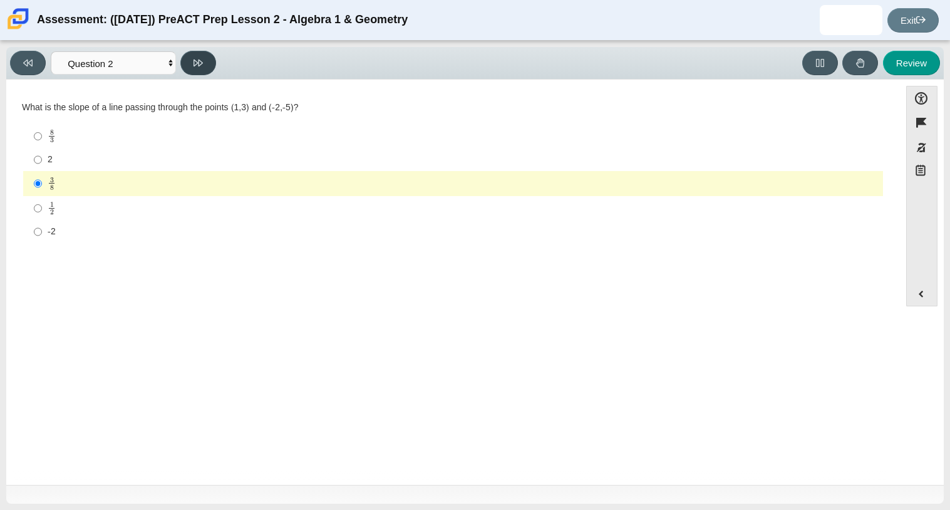
click at [204, 66] on button at bounding box center [198, 63] width 36 height 24
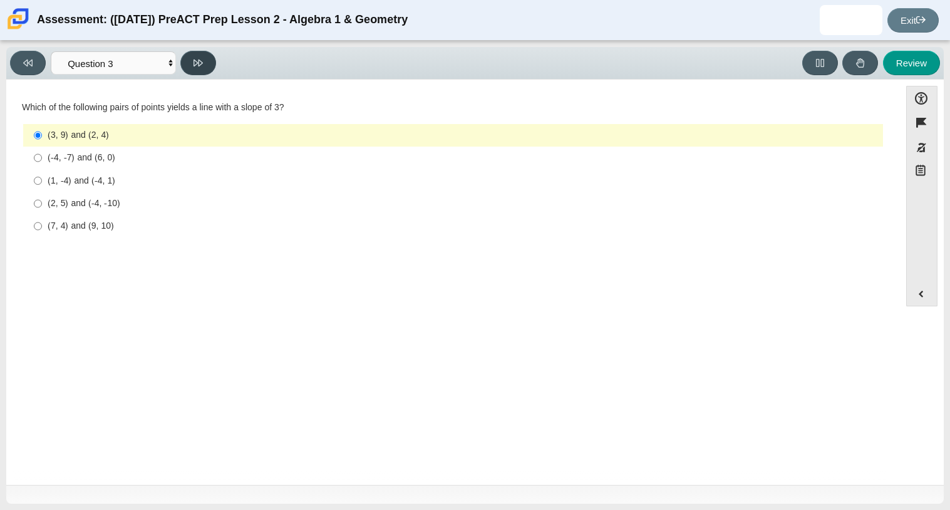
click at [204, 66] on button at bounding box center [198, 63] width 36 height 24
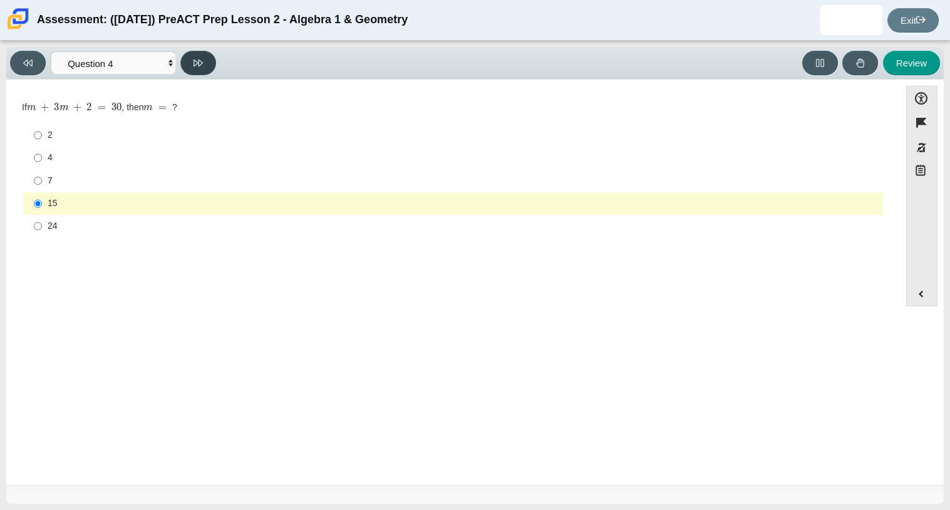
click at [204, 66] on button at bounding box center [198, 63] width 36 height 24
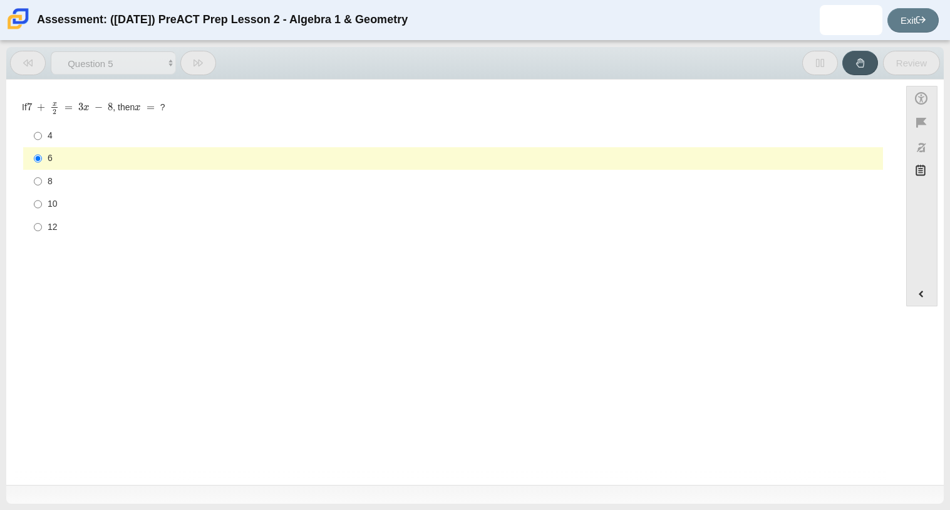
click at [204, 66] on button at bounding box center [198, 63] width 36 height 24
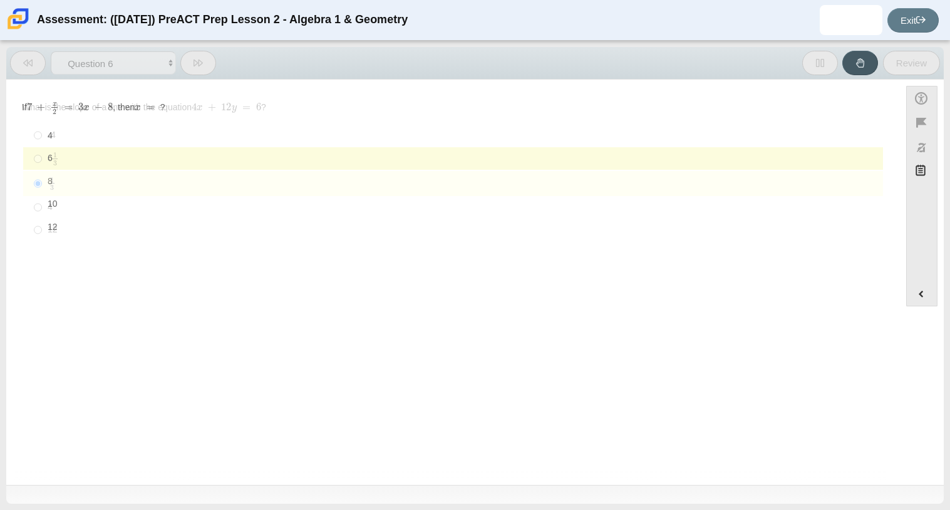
click at [204, 66] on button at bounding box center [198, 63] width 36 height 24
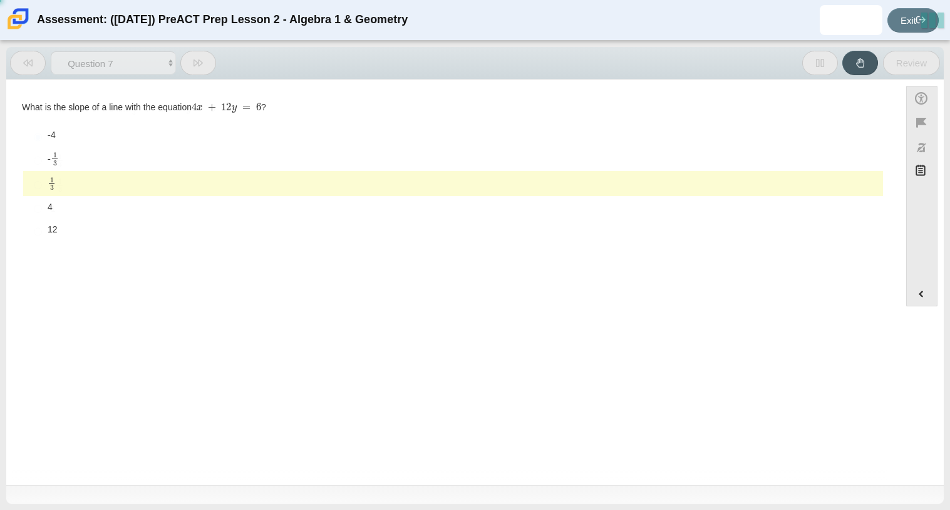
click at [204, 66] on button at bounding box center [198, 63] width 36 height 24
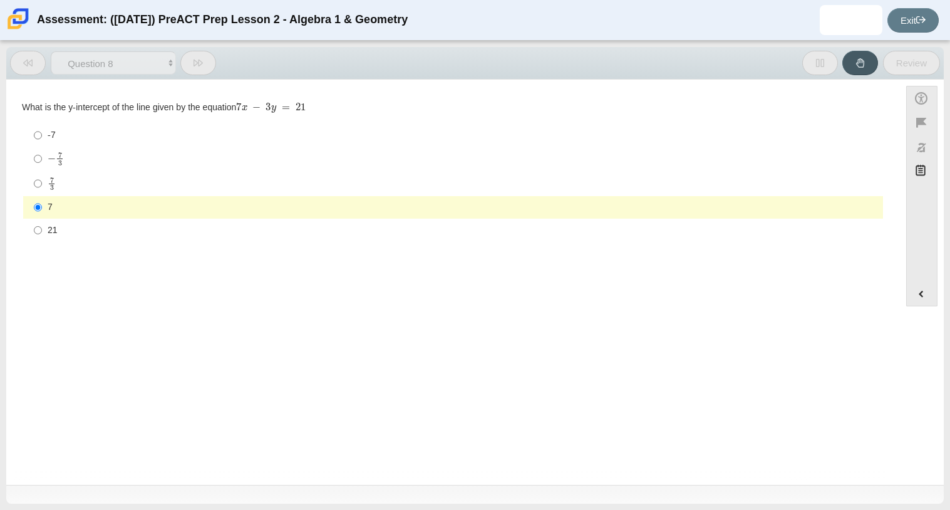
click at [204, 66] on button at bounding box center [198, 63] width 36 height 24
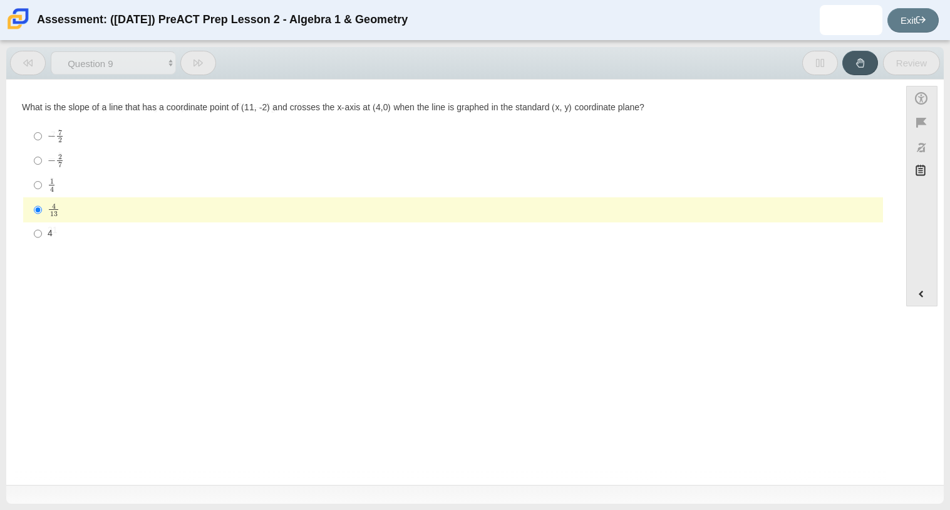
click at [204, 66] on button at bounding box center [198, 63] width 36 height 24
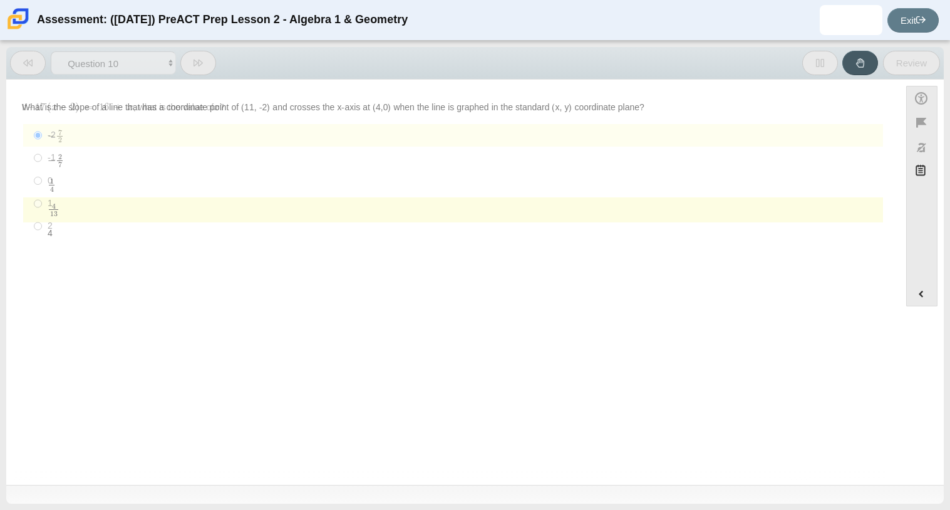
click at [204, 66] on button at bounding box center [198, 63] width 36 height 24
select select "review"
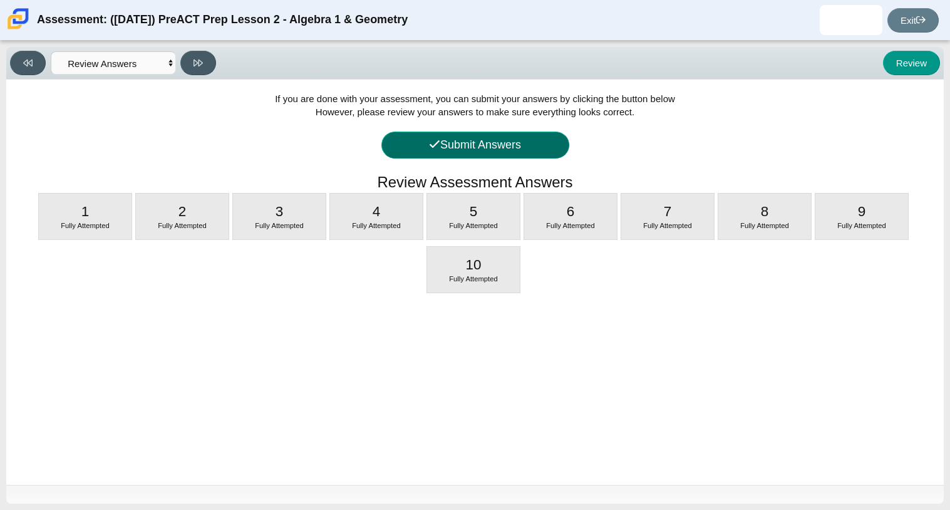
click at [421, 143] on button "Submit Answers" at bounding box center [475, 145] width 188 height 27
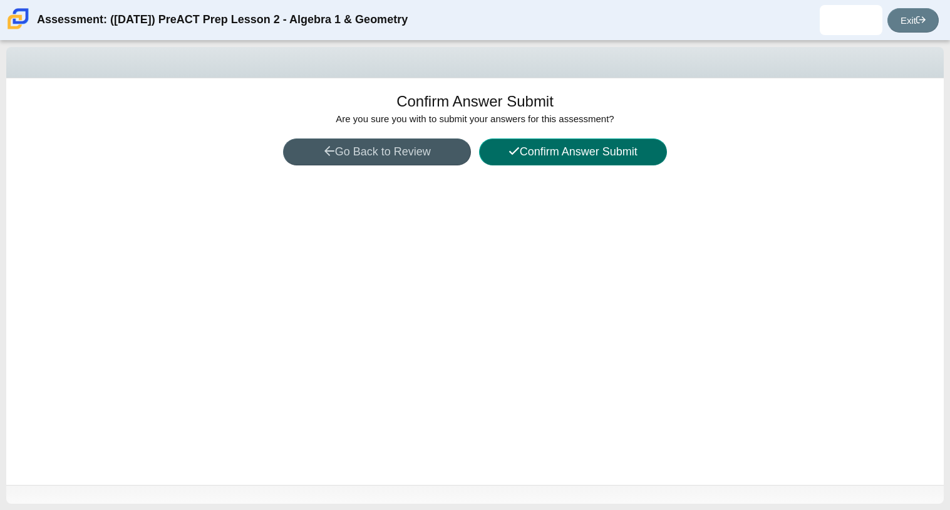
click at [542, 155] on button "Confirm Answer Submit" at bounding box center [573, 151] width 188 height 27
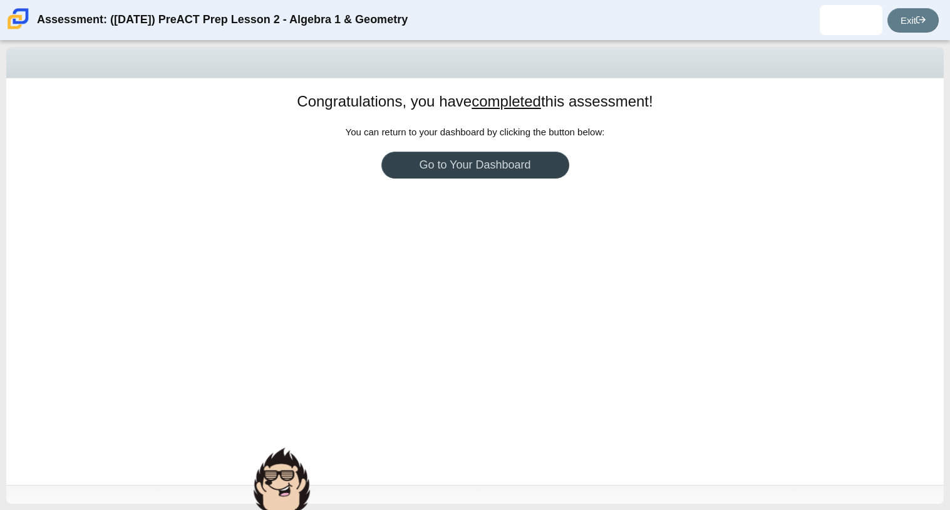
click at [502, 155] on link "Go to Your Dashboard" at bounding box center [475, 165] width 188 height 27
